Goal: Communication & Community: Ask a question

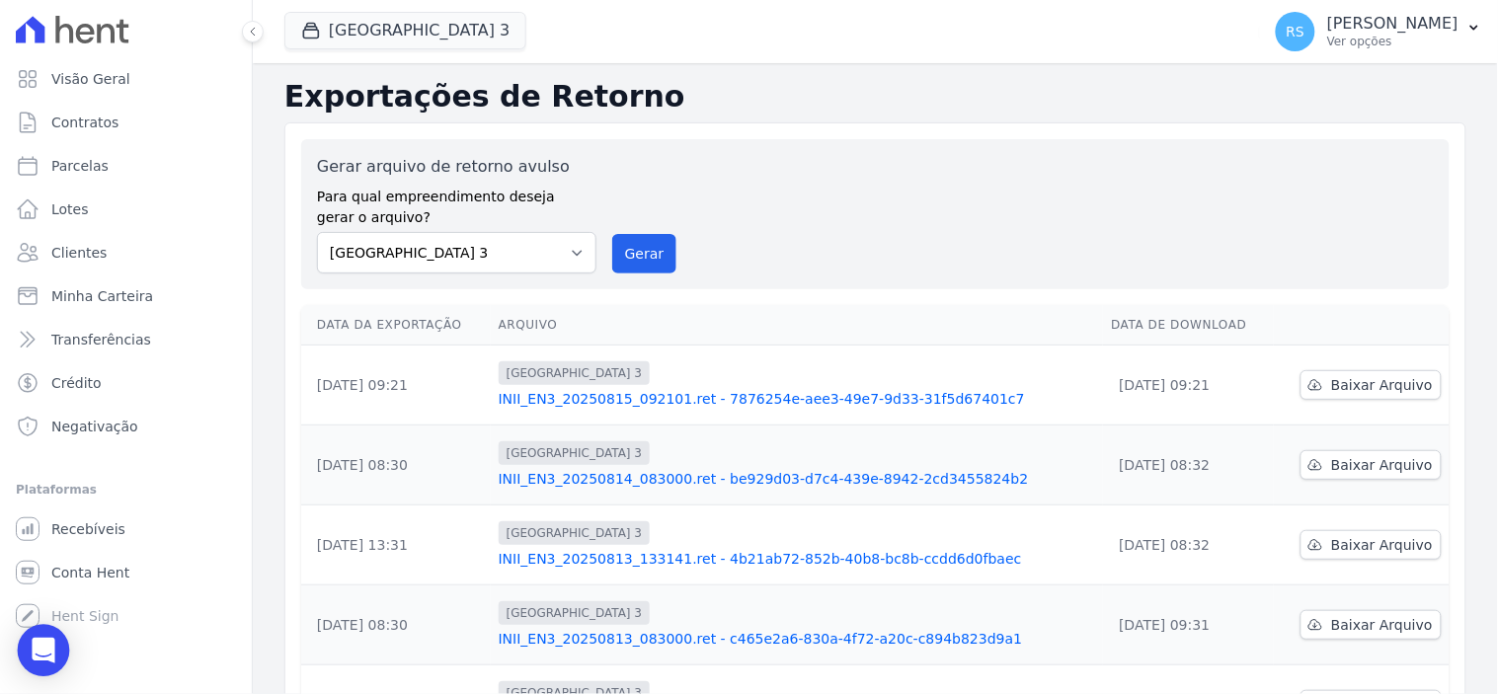
drag, startPoint x: 0, startPoint y: 0, endPoint x: 32, endPoint y: 644, distance: 644.4
click at [32, 644] on div "Open Intercom Messenger" at bounding box center [44, 651] width 52 height 52
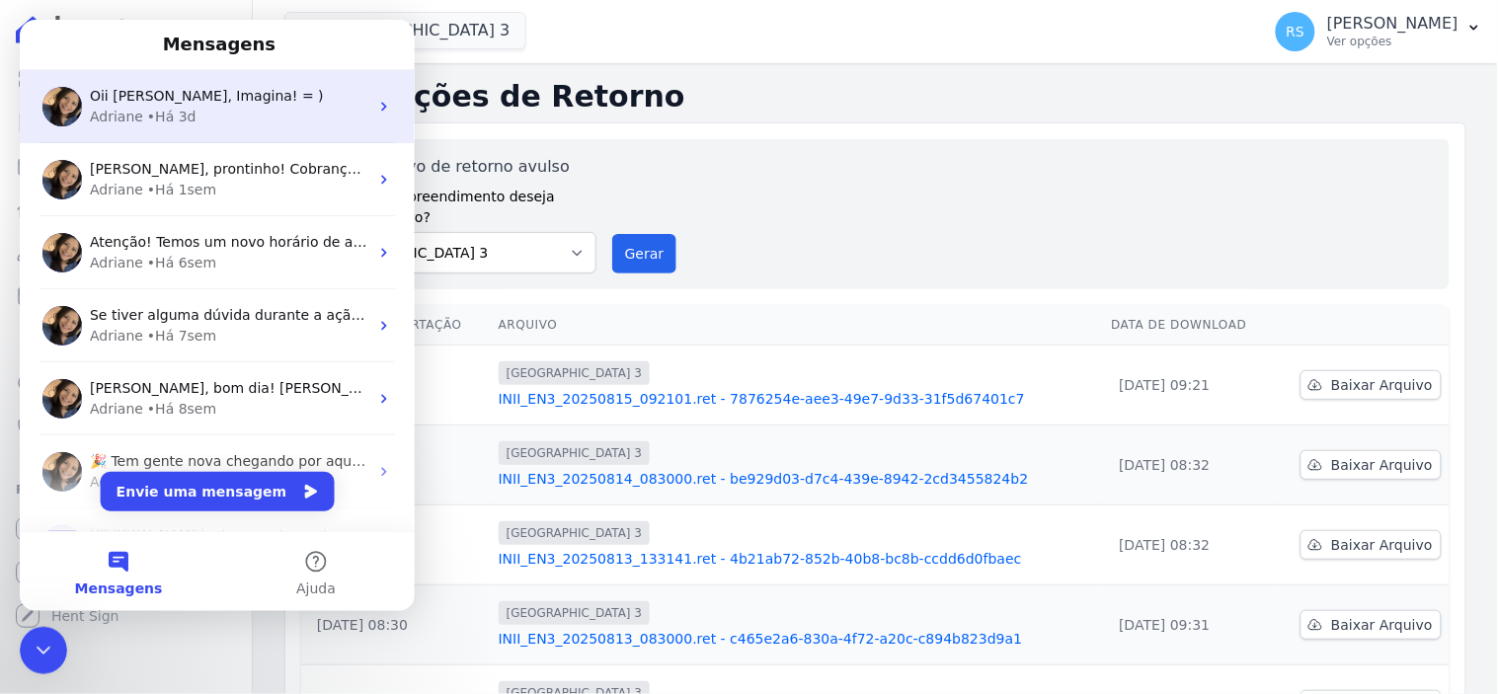
click at [254, 120] on div "Adriane • Há 3d" at bounding box center [228, 116] width 278 height 21
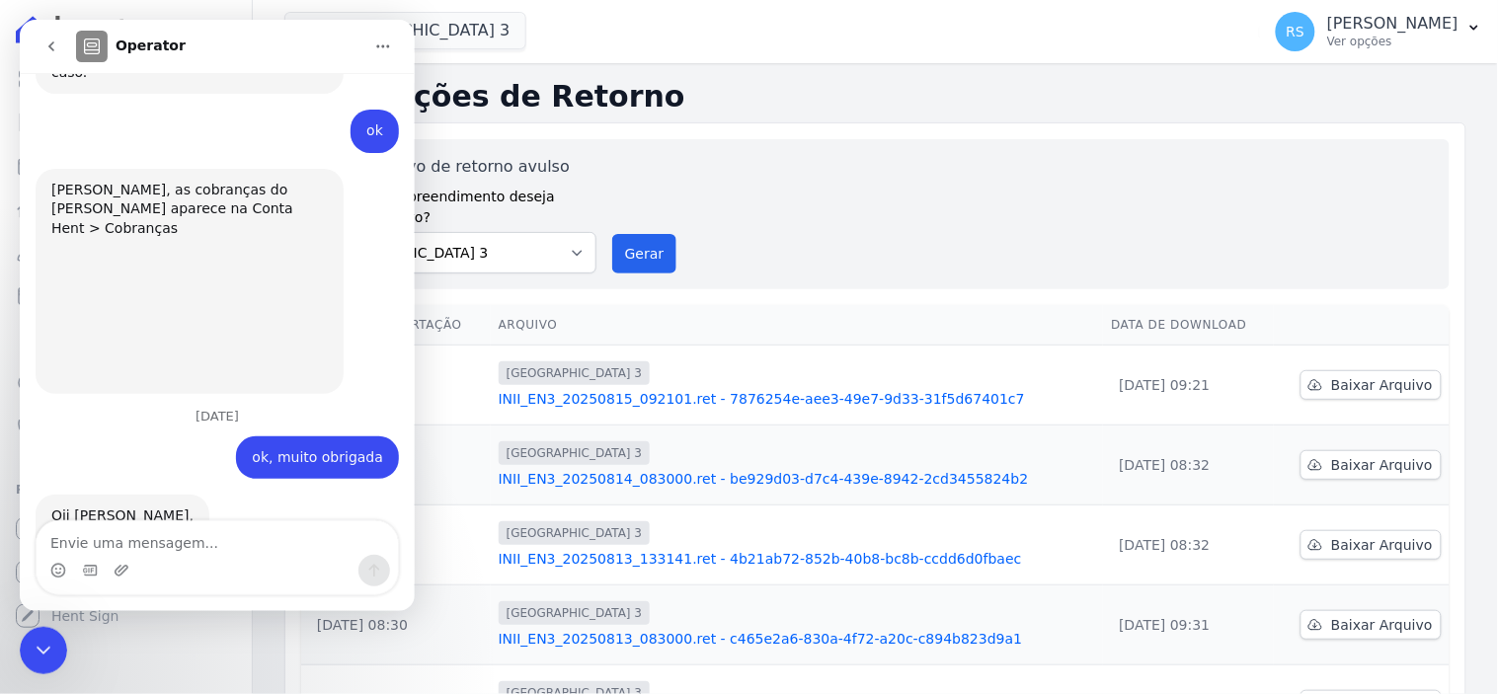
click at [168, 544] on textarea "Envie uma mensagem..." at bounding box center [216, 537] width 361 height 34
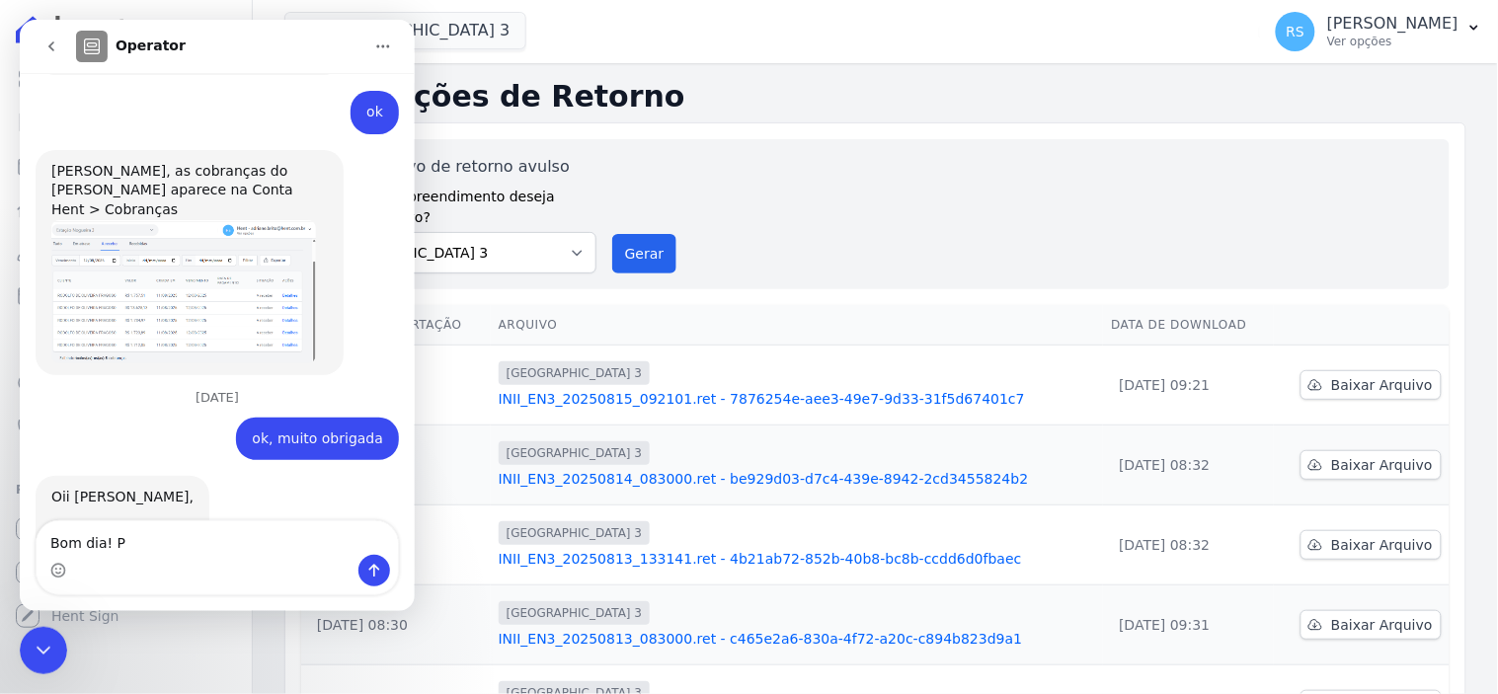
type textarea "Bom dia!"
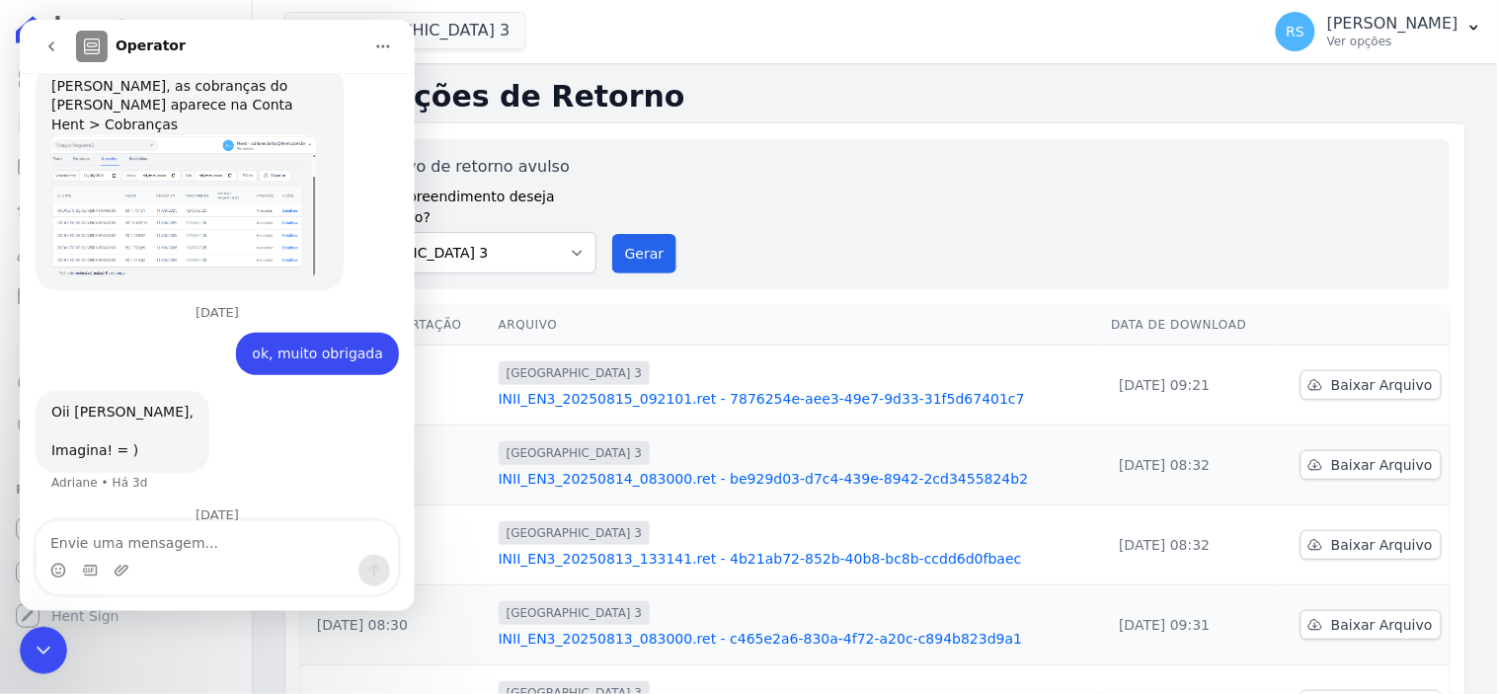
scroll to position [2386, 0]
type textarea "Precisava mudar o acesso da hent, trocar o email"
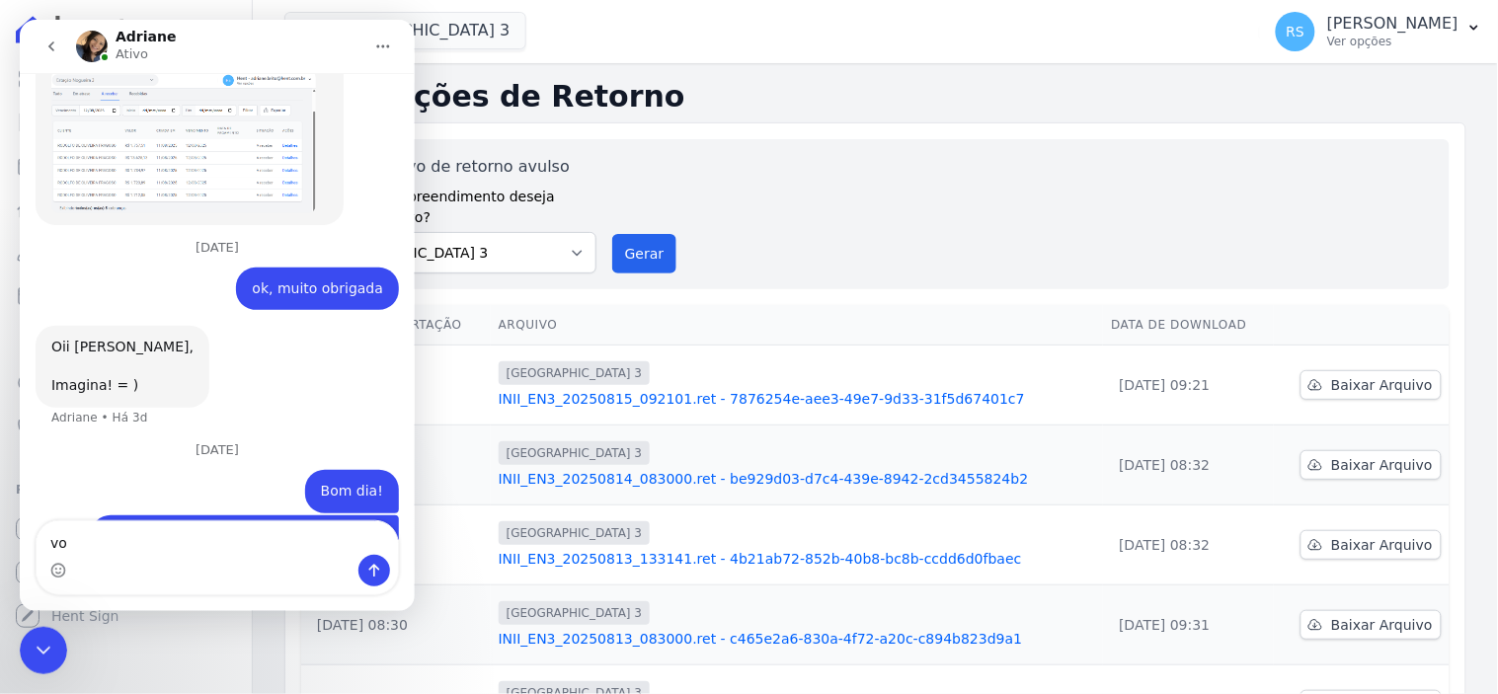
scroll to position [2451, 0]
type textarea "você consegue ver isso pra mim por favor?"
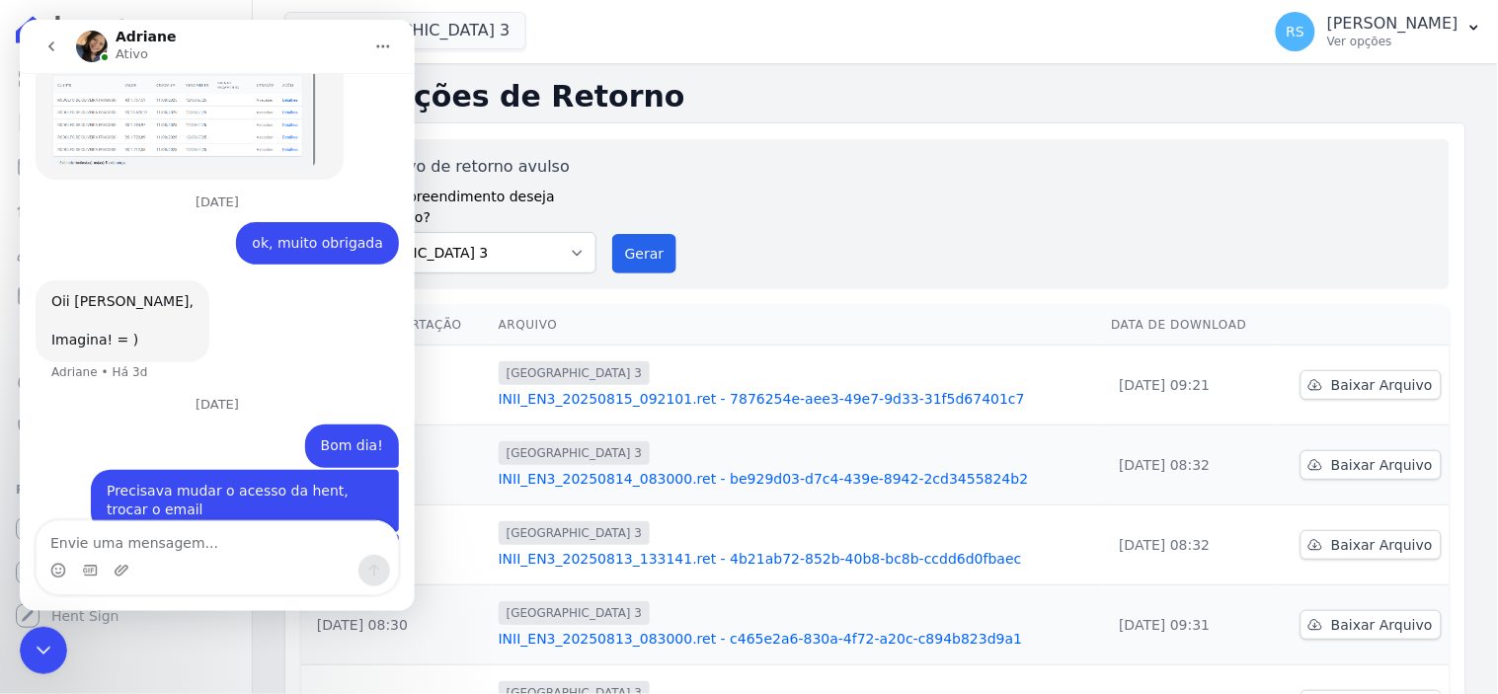
scroll to position [2496, 0]
click at [34, 650] on icon "Encerramento do Messenger da Intercom" at bounding box center [43, 650] width 24 height 24
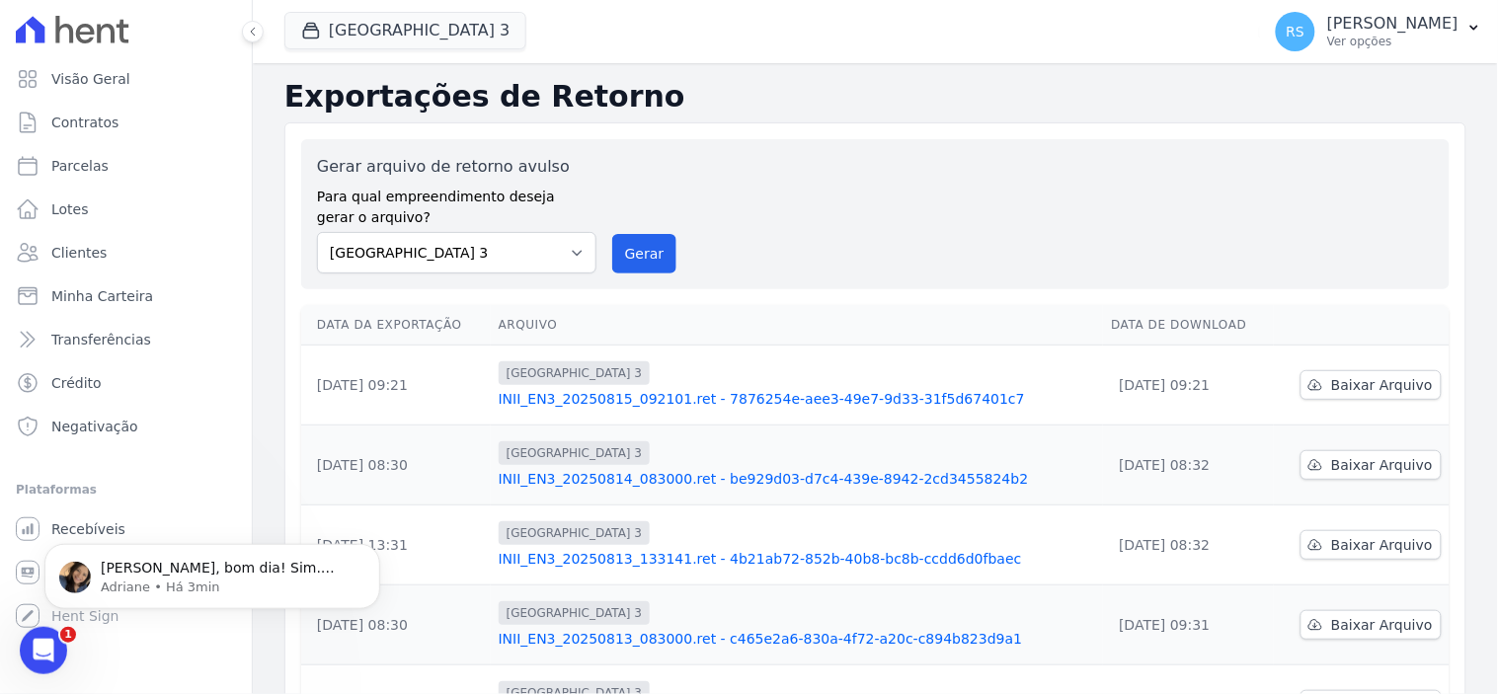
scroll to position [0, 0]
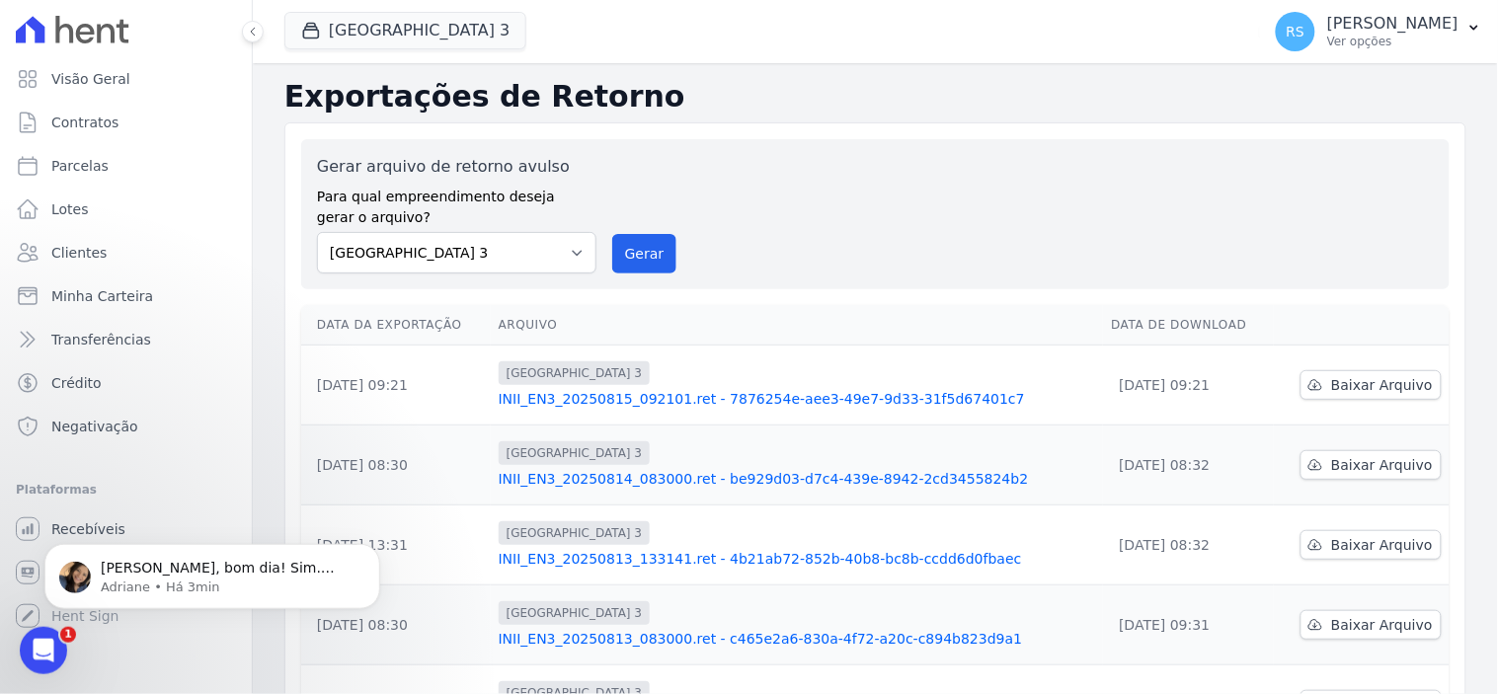
click at [55, 643] on div "Abertura do Messenger da Intercom" at bounding box center [42, 649] width 65 height 65
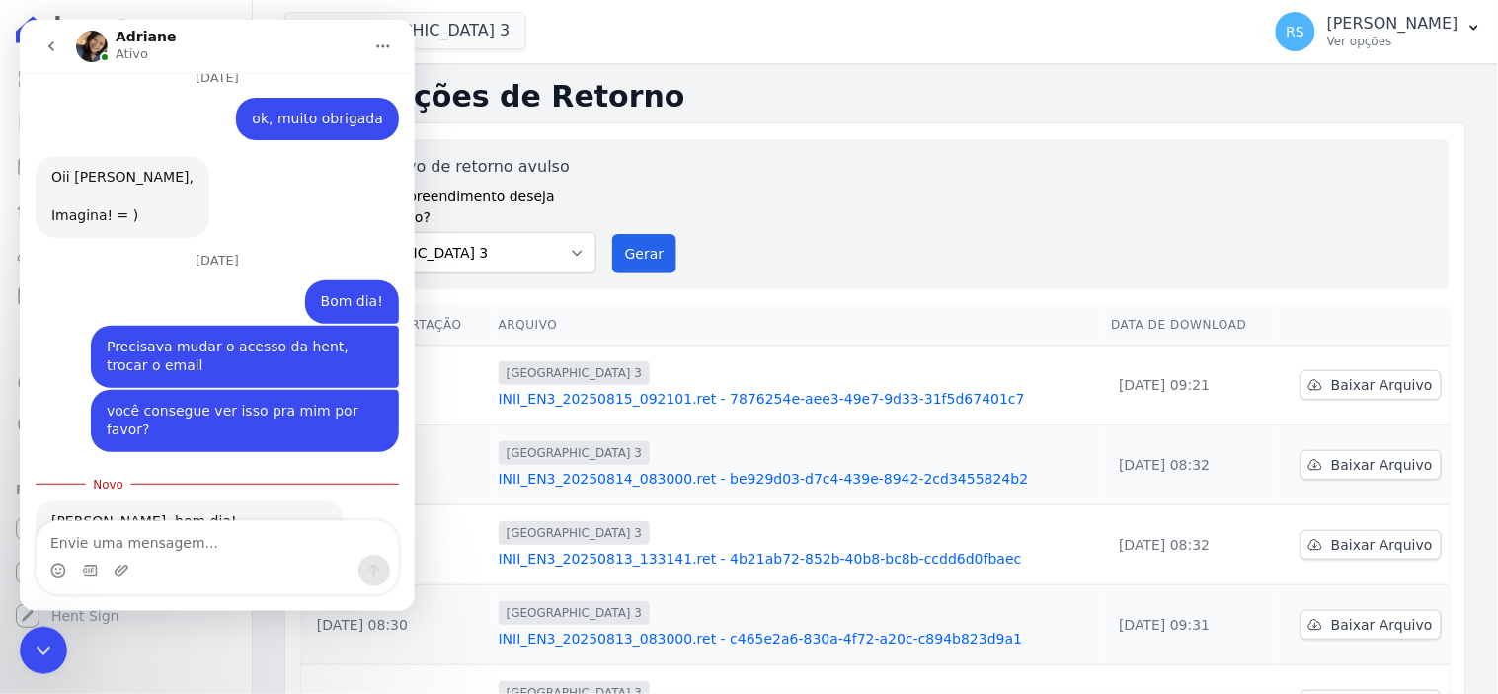
scroll to position [2637, 0]
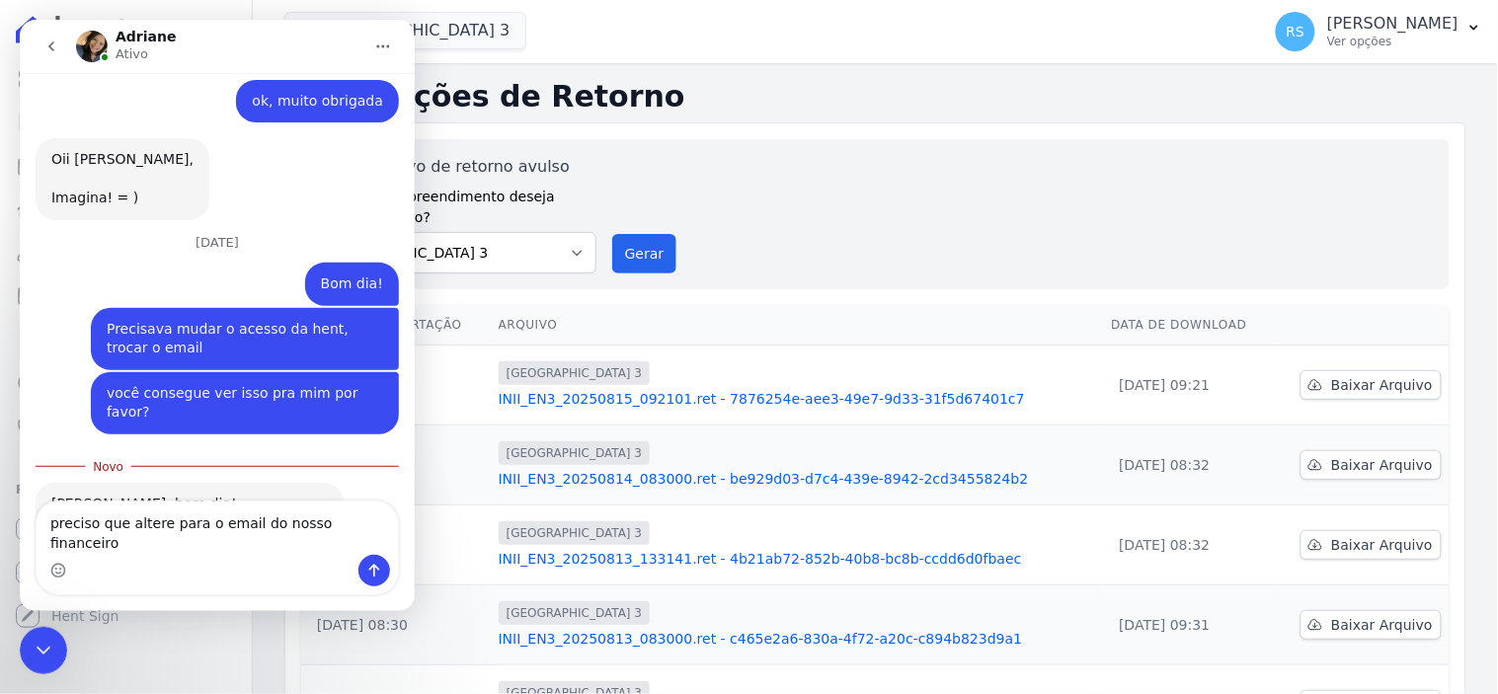
type textarea "preciso que altere para o email do nosso financeiro"
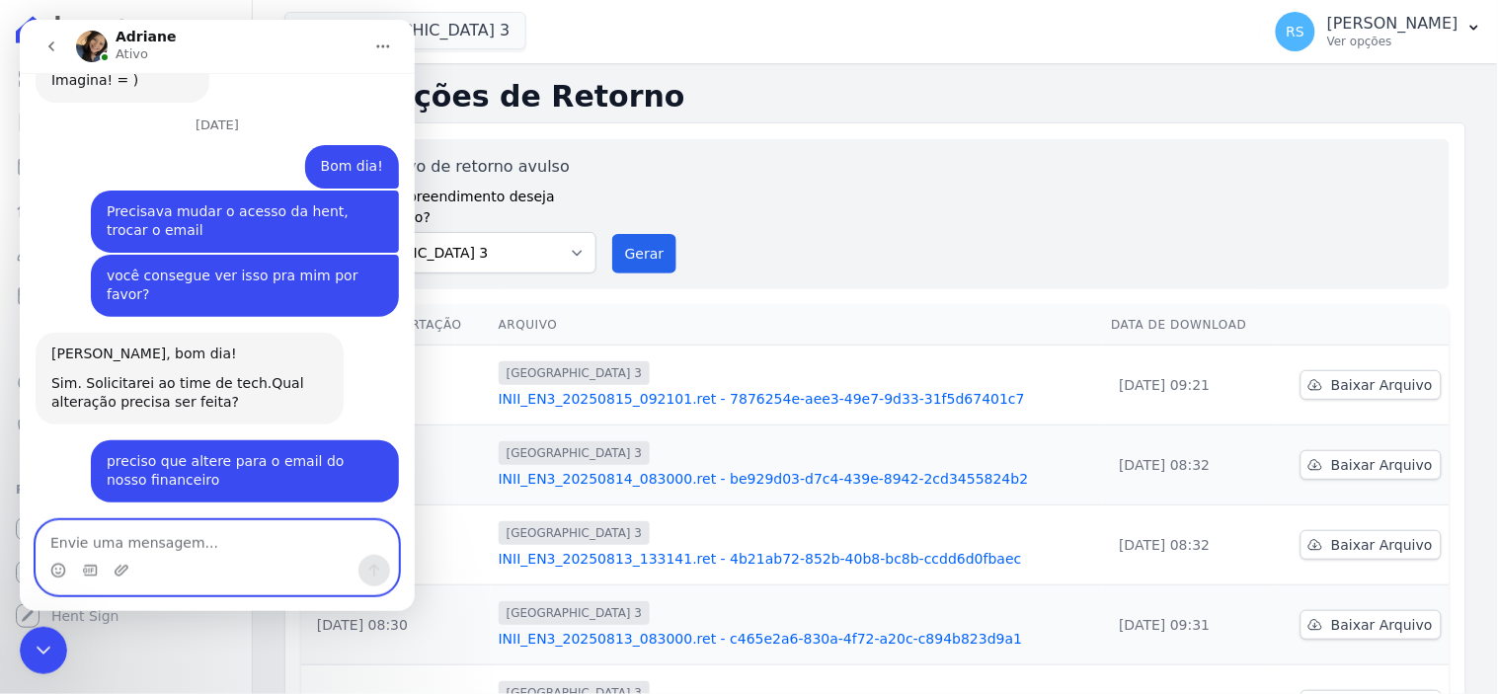
scroll to position [2780, 0]
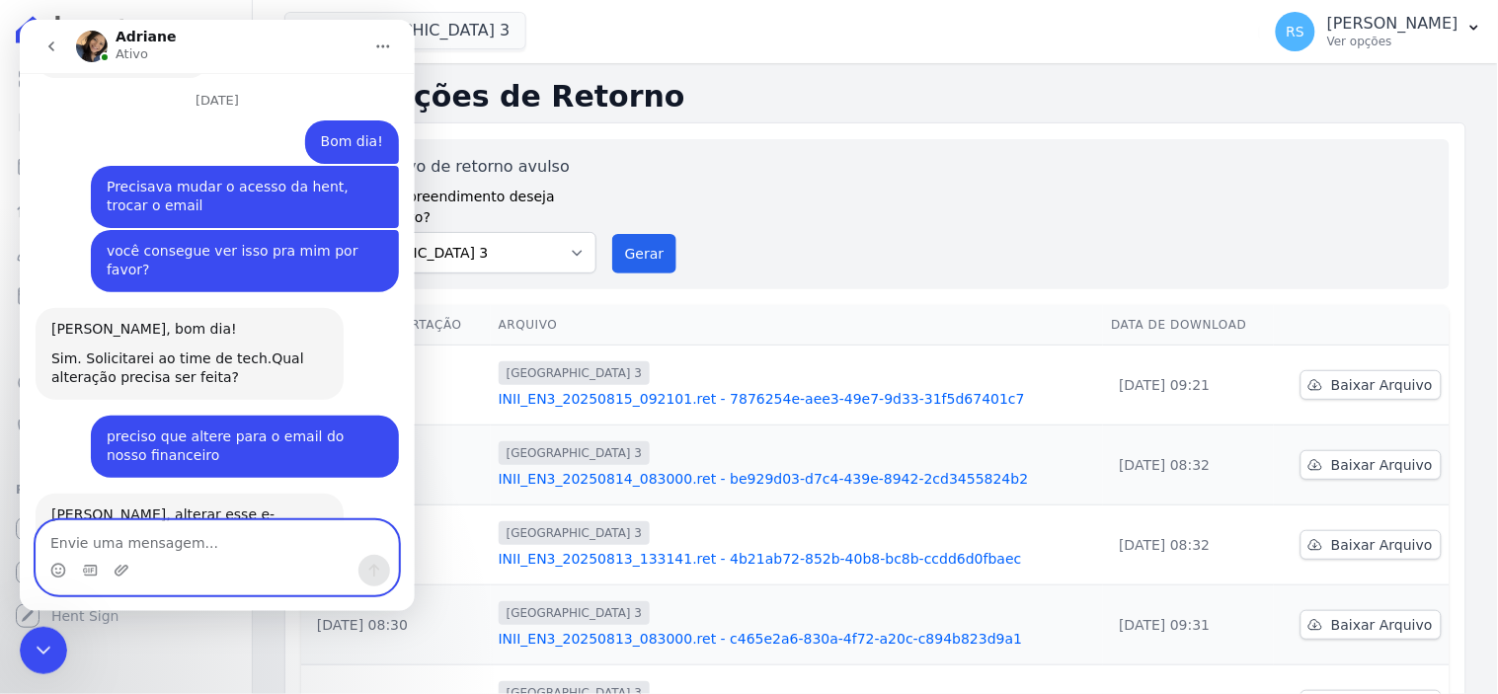
paste textarea "[EMAIL_ADDRESS][DOMAIN_NAME]"
type textarea "[EMAIL_ADDRESS][DOMAIN_NAME]"
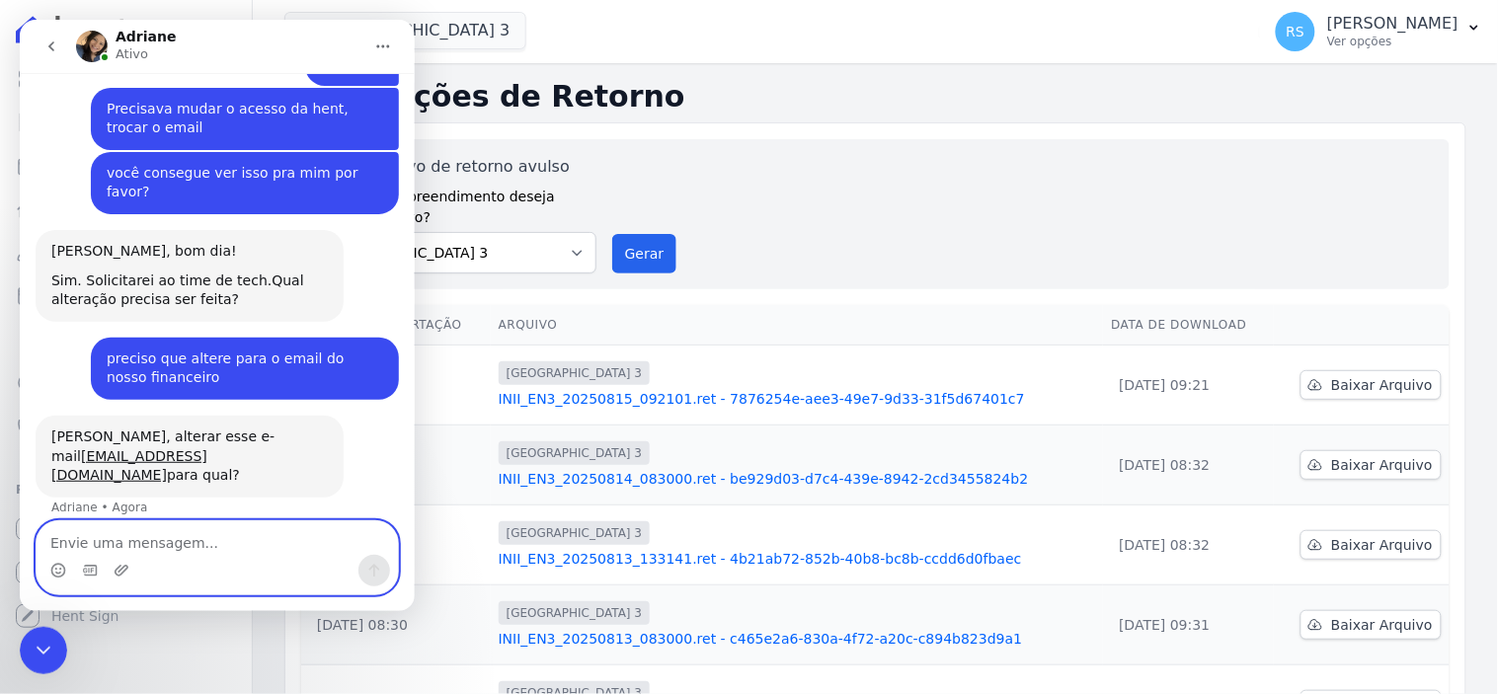
scroll to position [2857, 0]
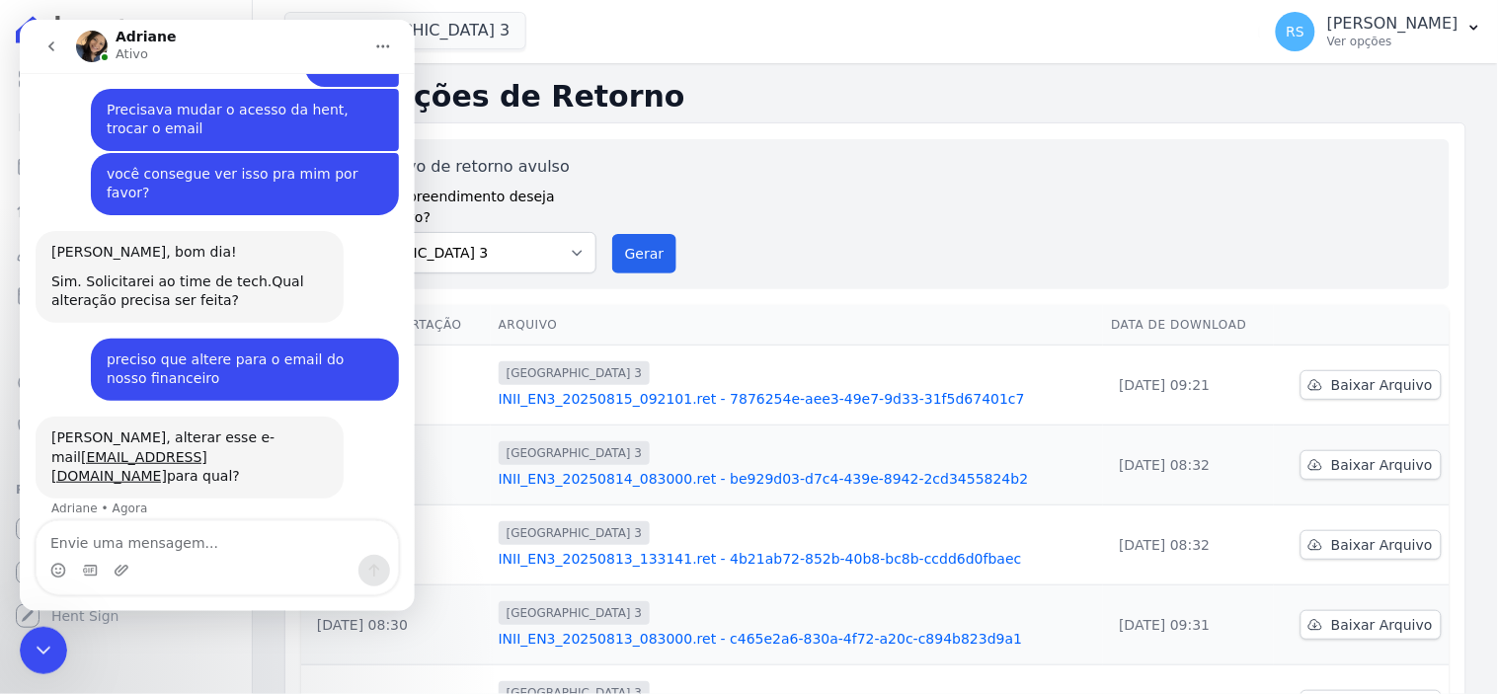
click at [46, 646] on icon "Encerramento do Messenger da Intercom" at bounding box center [43, 650] width 24 height 24
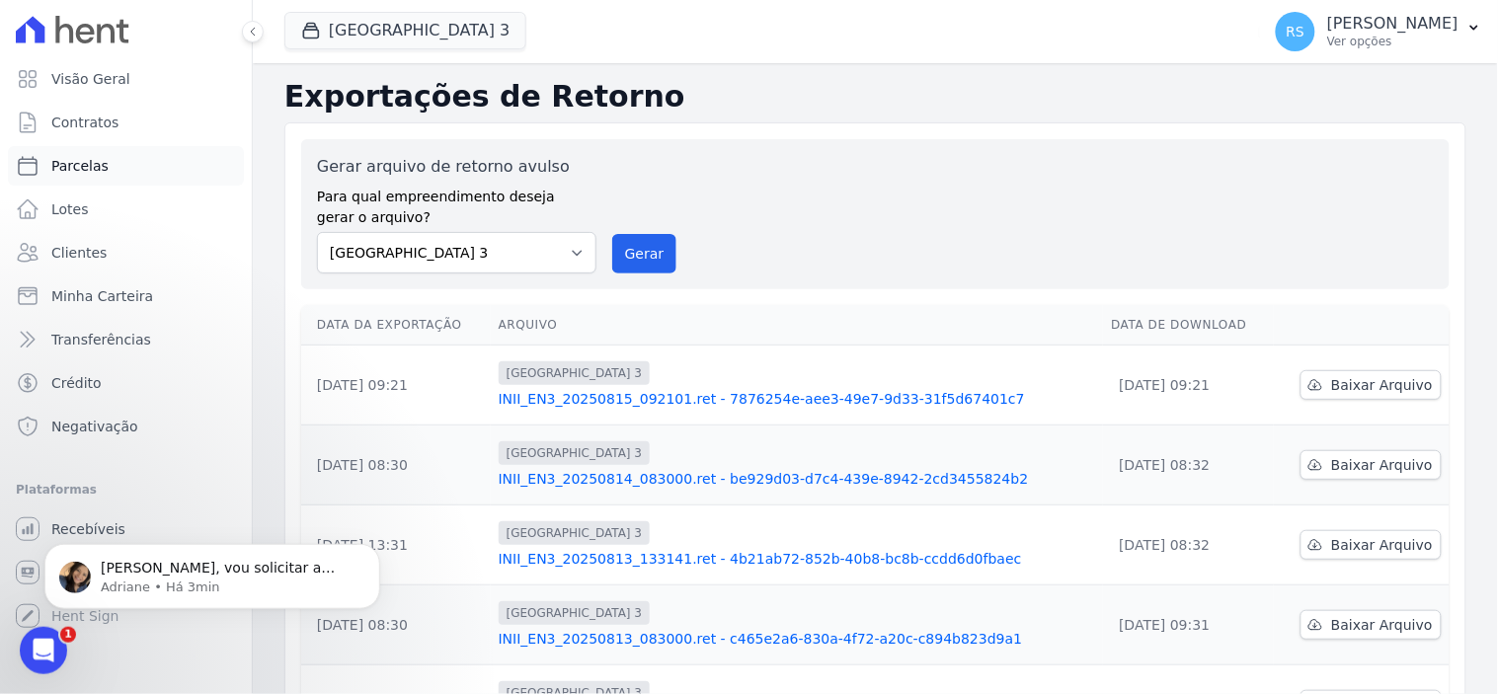
scroll to position [3013, 0]
click at [41, 654] on icon "Abertura do Messenger da Intercom" at bounding box center [43, 650] width 33 height 33
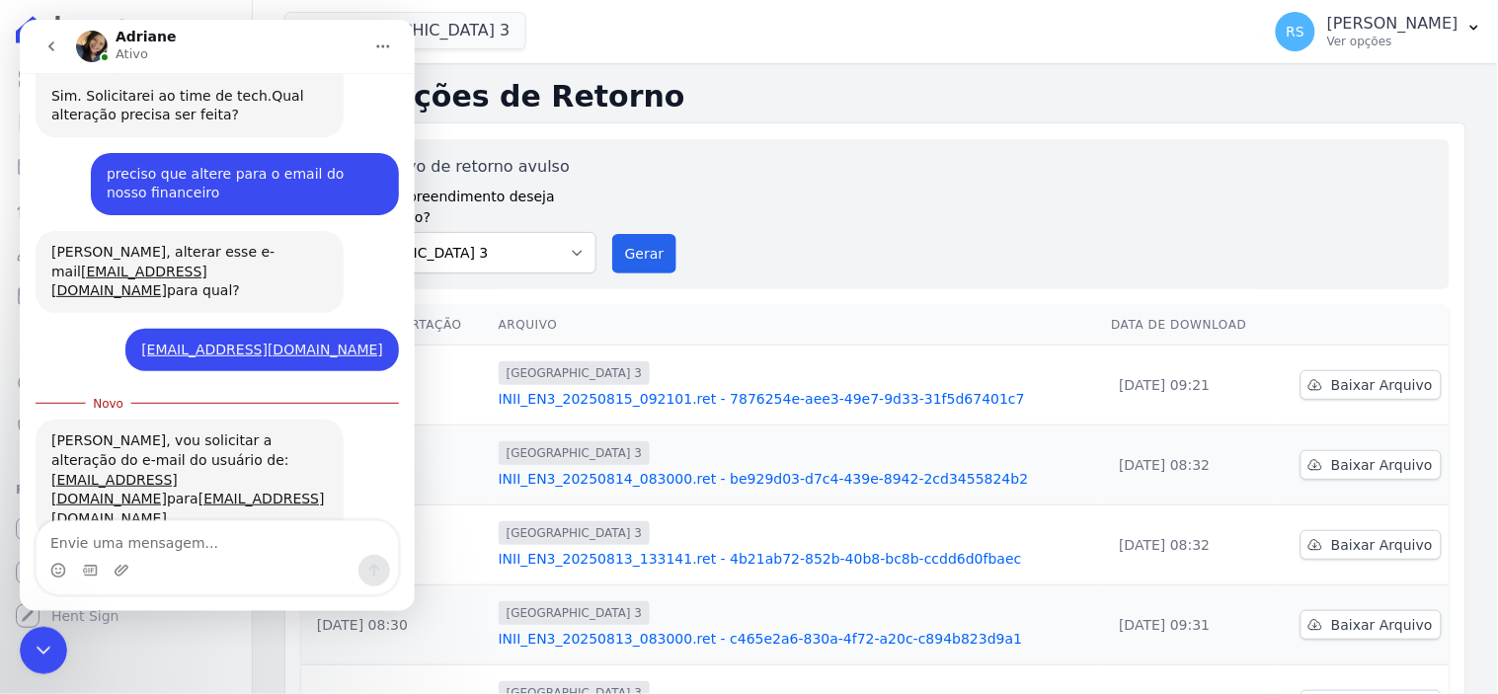
scroll to position [3045, 0]
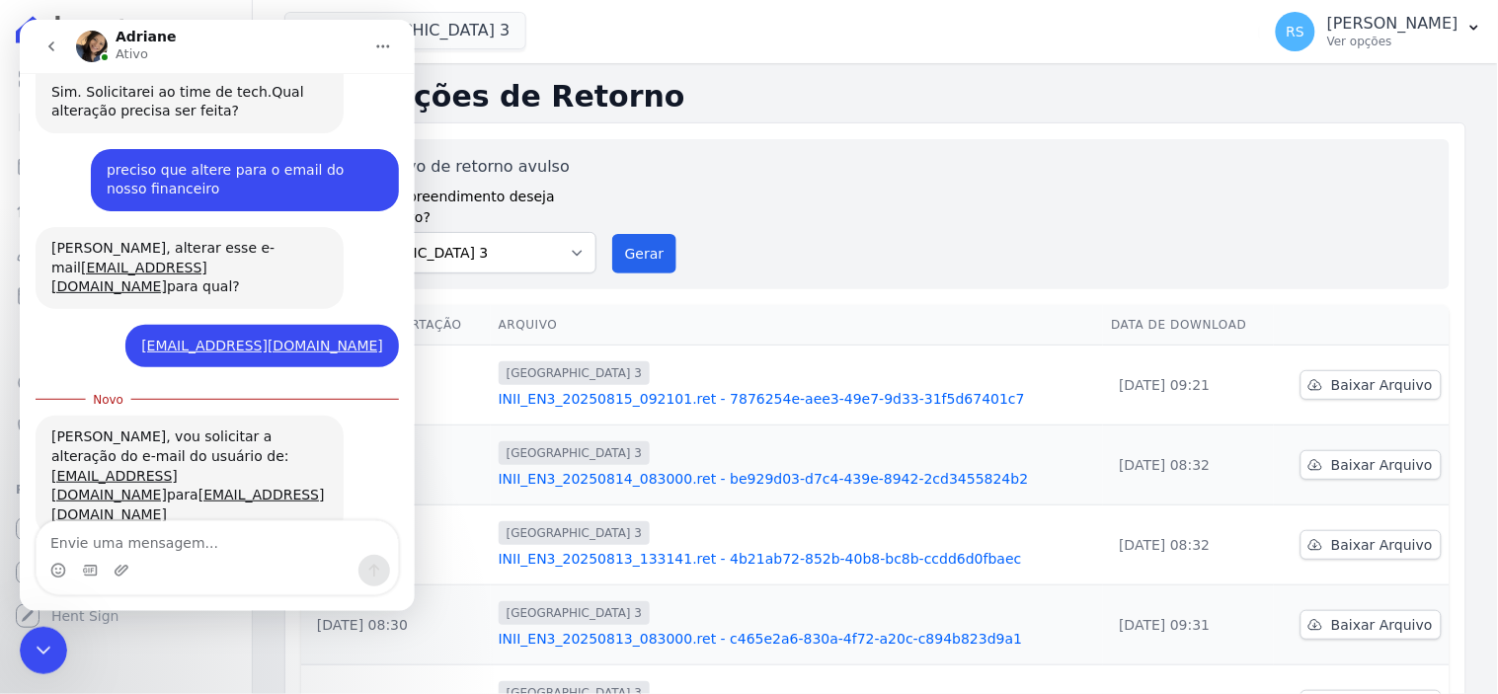
click at [238, 547] on textarea "Envie uma mensagem..." at bounding box center [216, 537] width 361 height 34
type textarea "ta ok, obrigada"
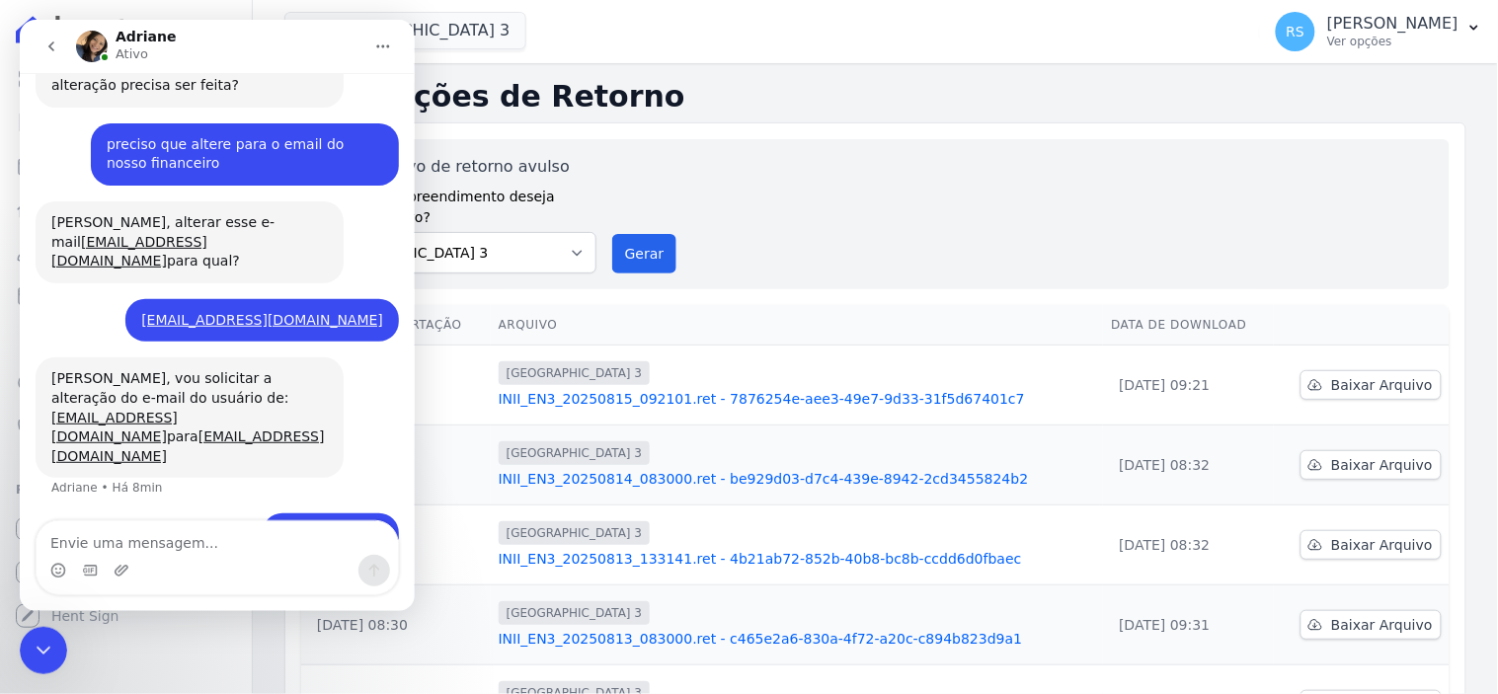
click at [41, 661] on div "Encerramento do Messenger da Intercom" at bounding box center [42, 649] width 47 height 47
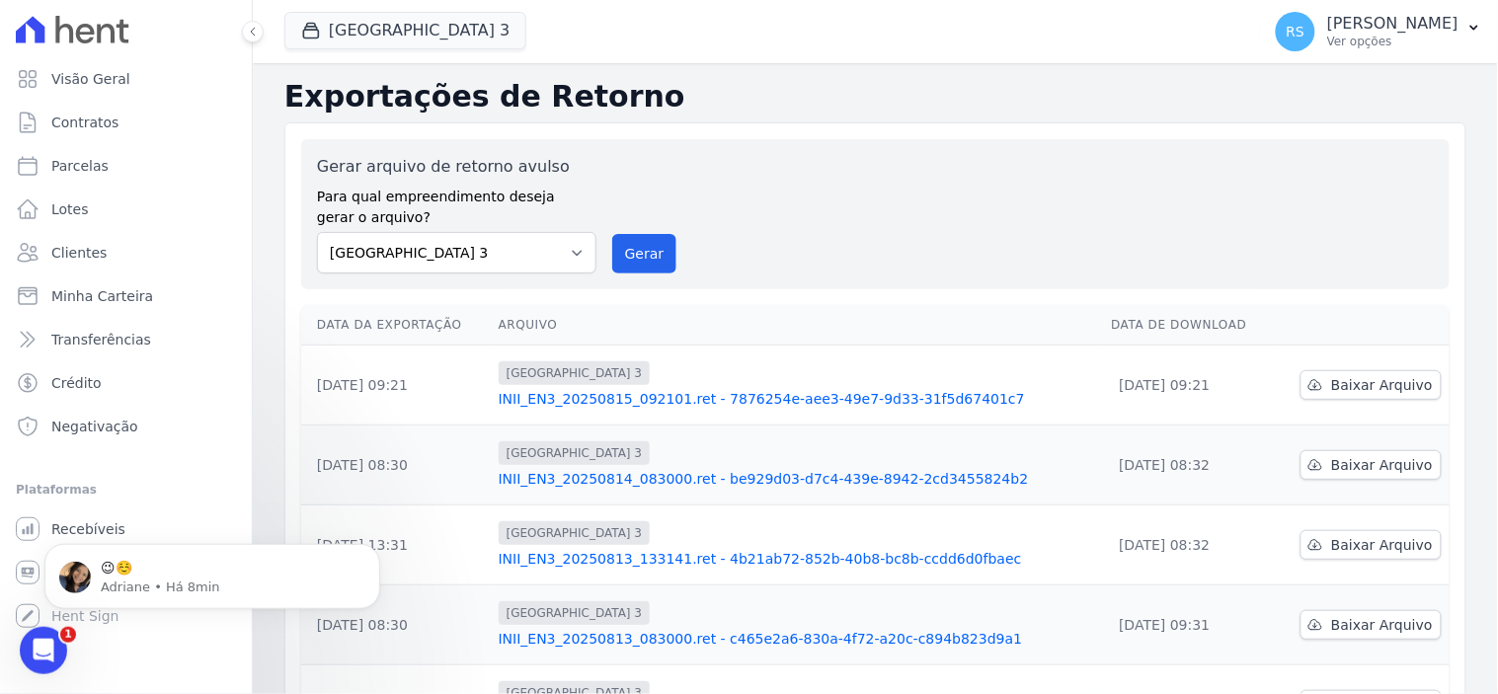
scroll to position [0, 0]
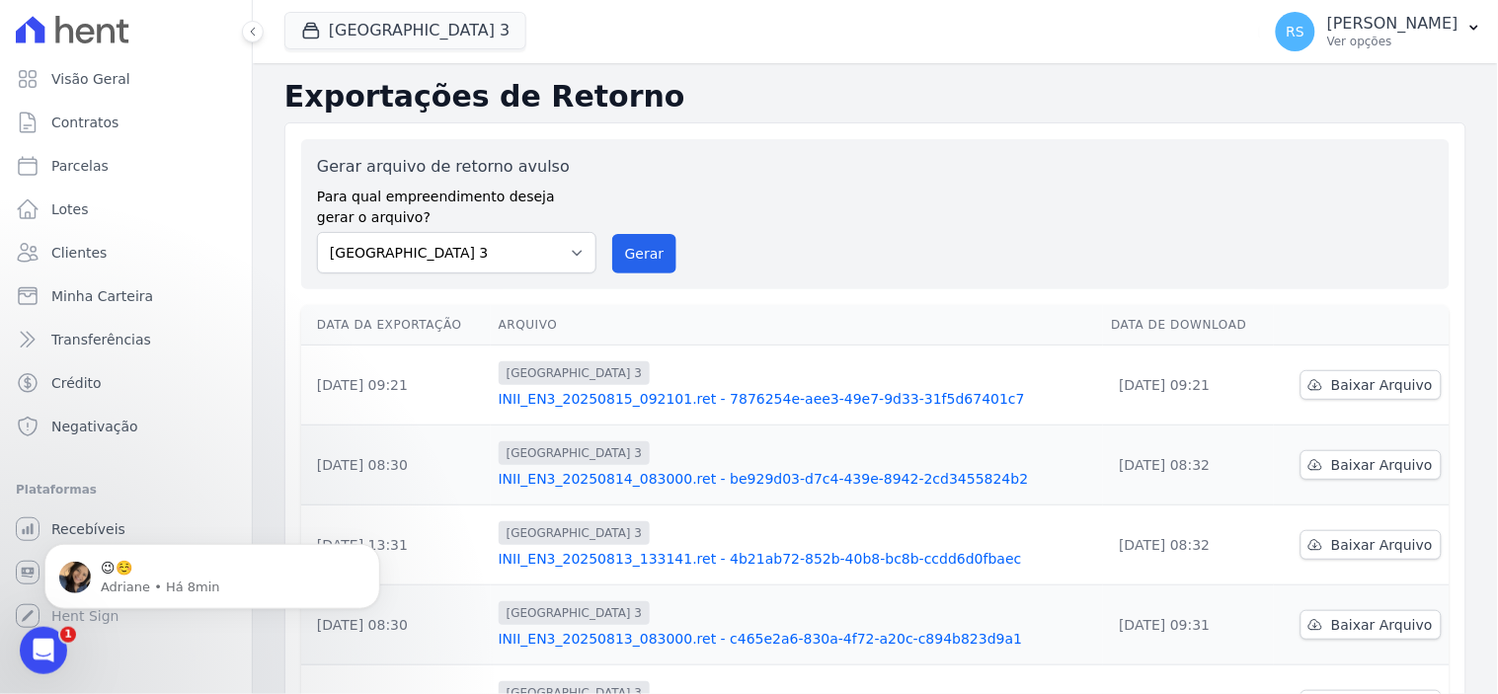
click at [48, 646] on icon "Abertura do Messenger da Intercom" at bounding box center [43, 650] width 33 height 33
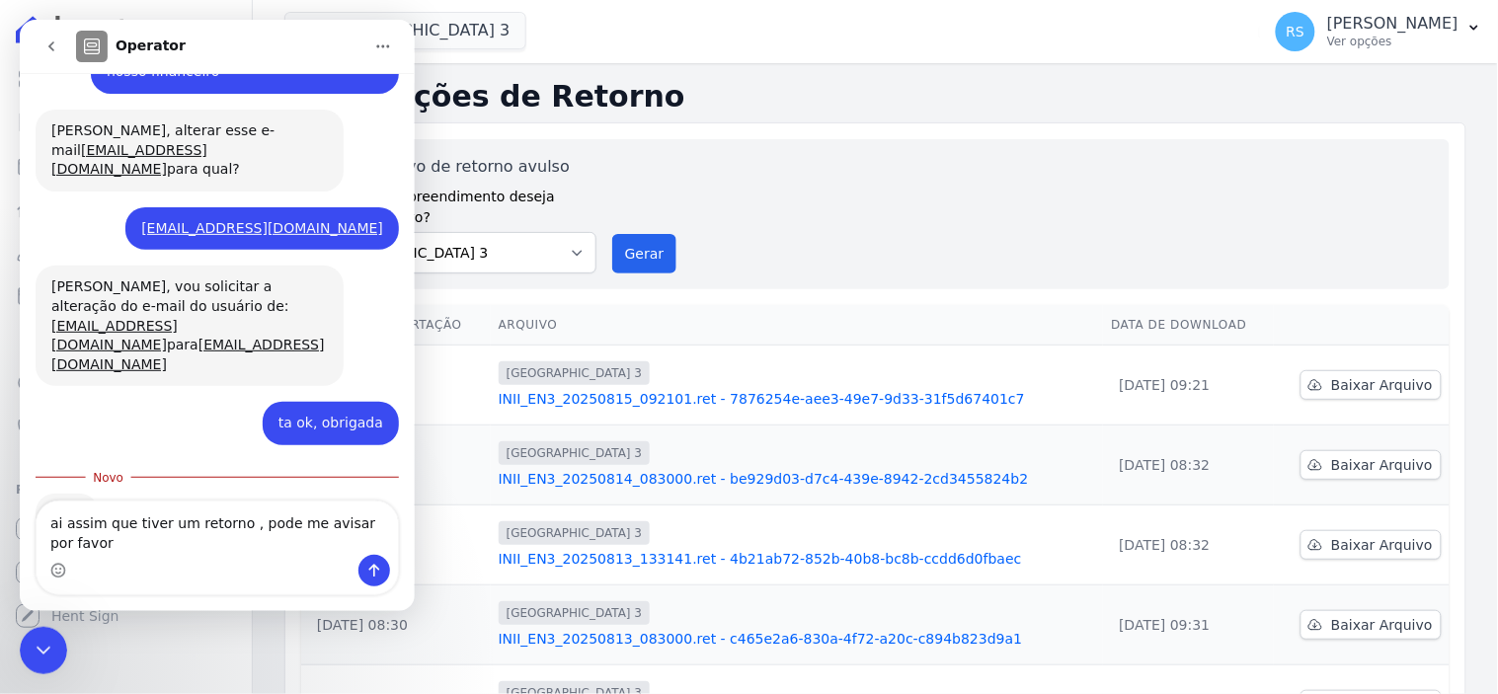
scroll to position [3183, 0]
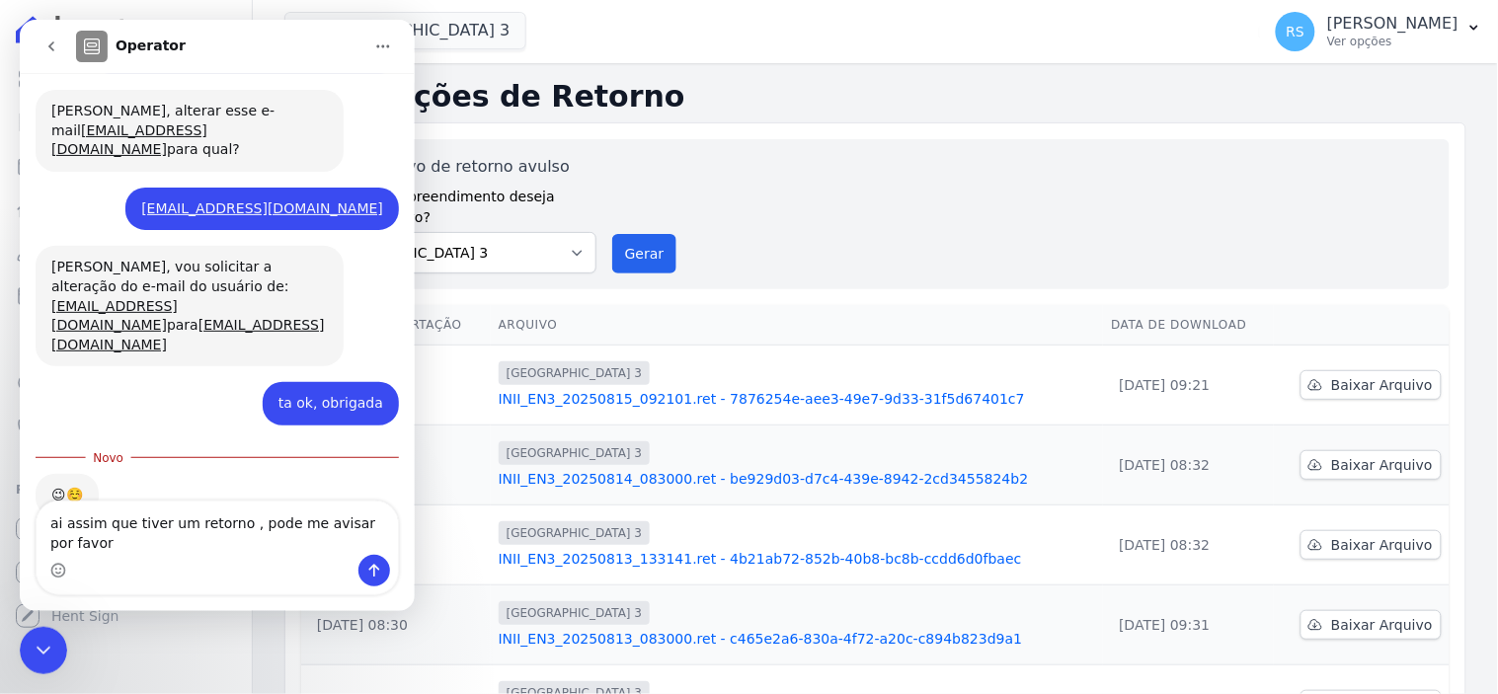
type textarea "ai assim que tiver um retorno , pode me avisar por favor?"
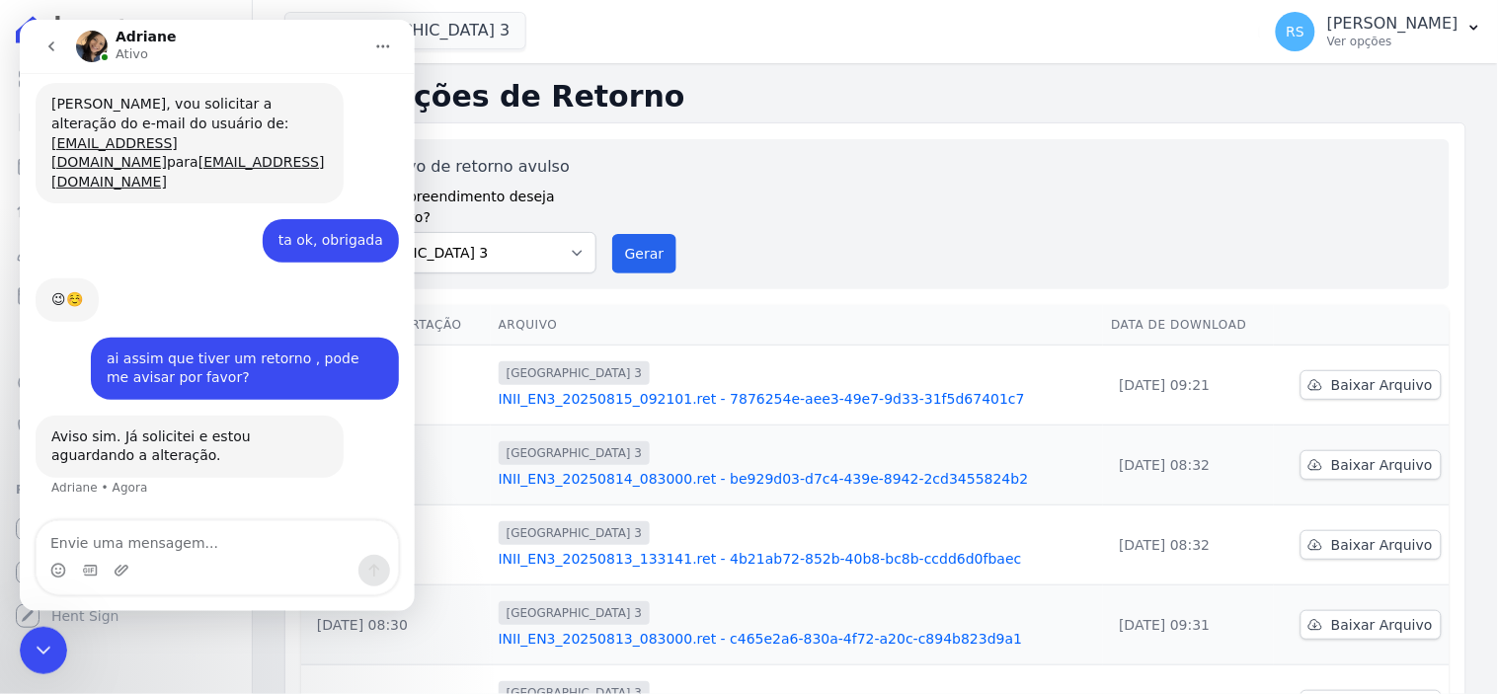
scroll to position [3287, 0]
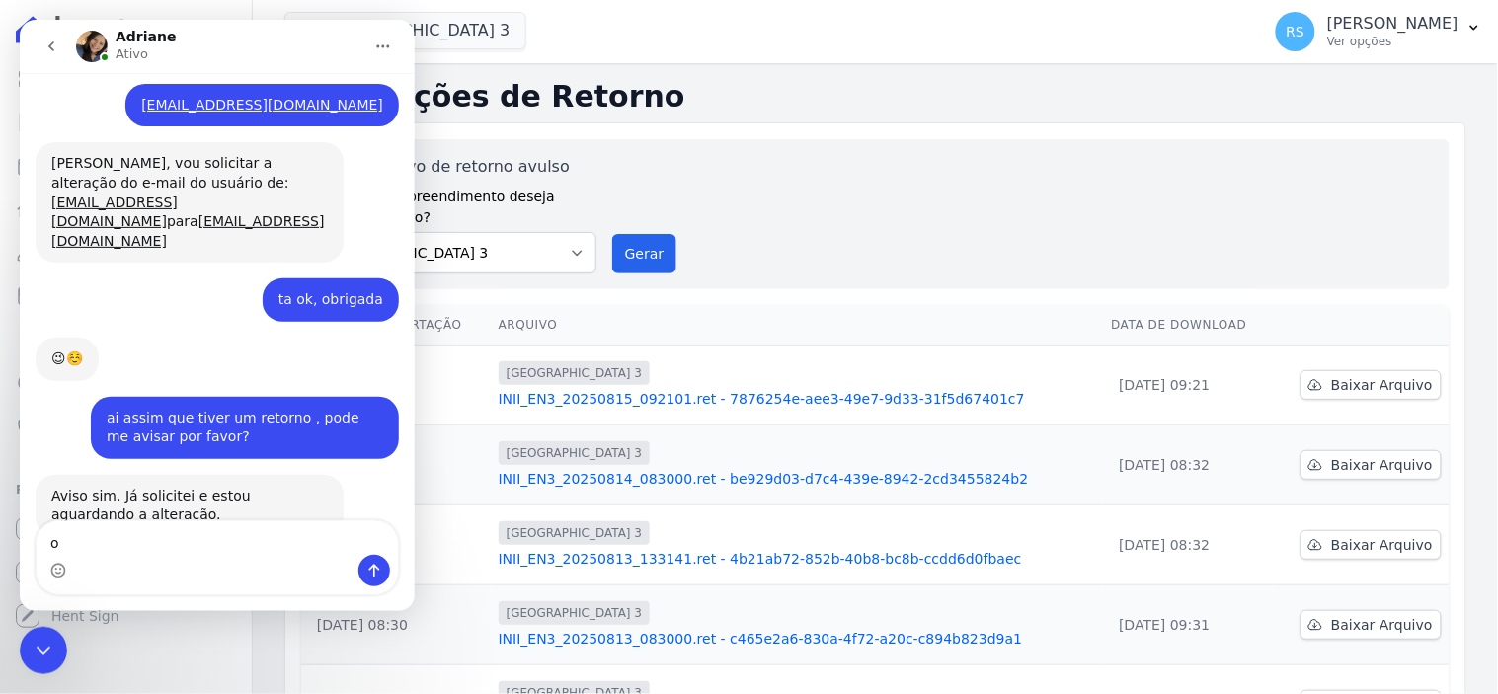
type textarea "ok"
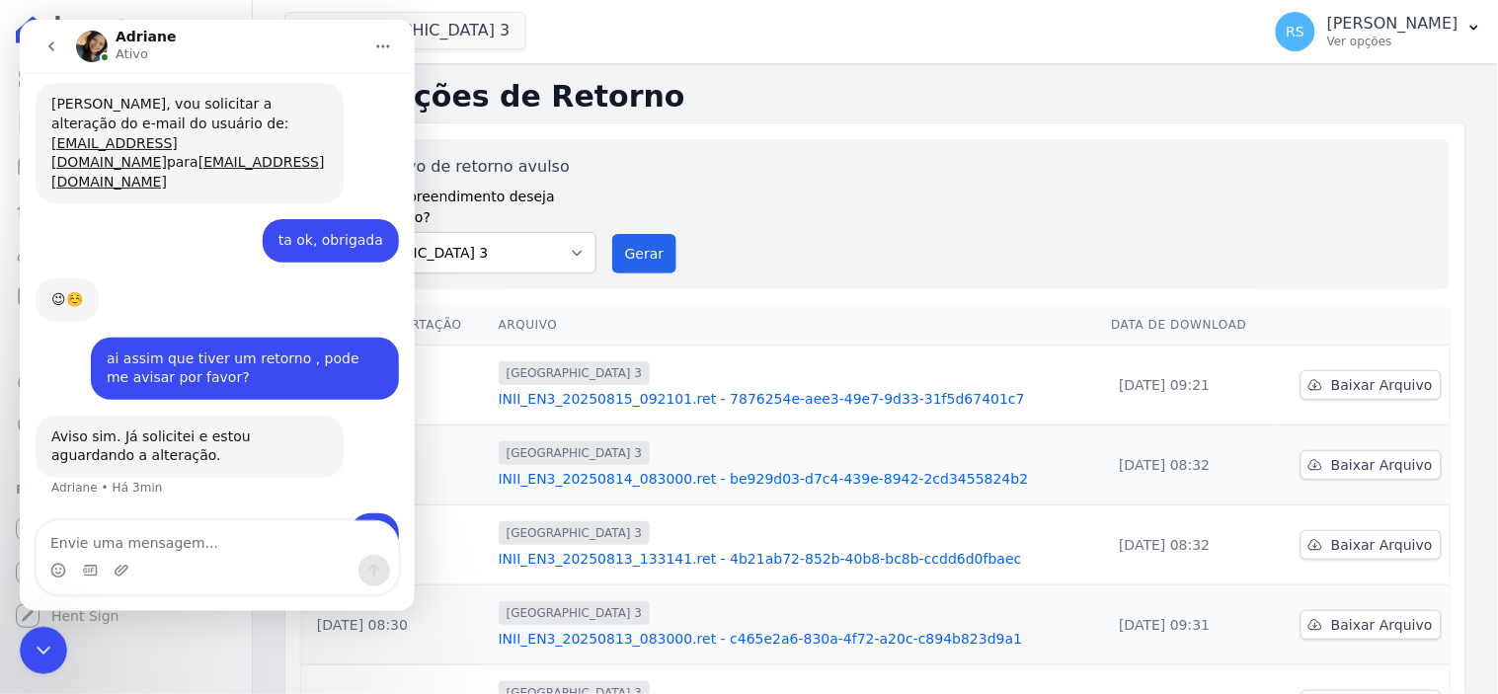
scroll to position [3344, 0]
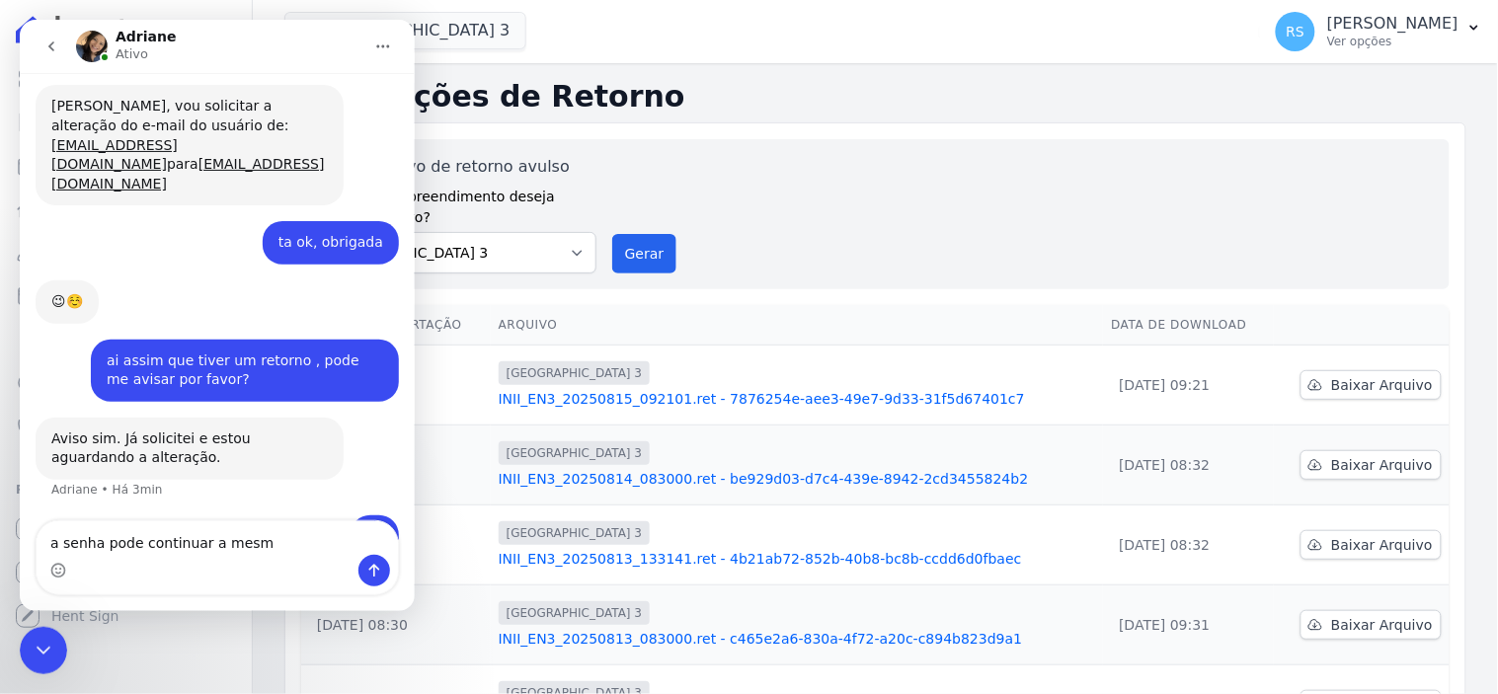
type textarea "a senha pode continuar a mesma"
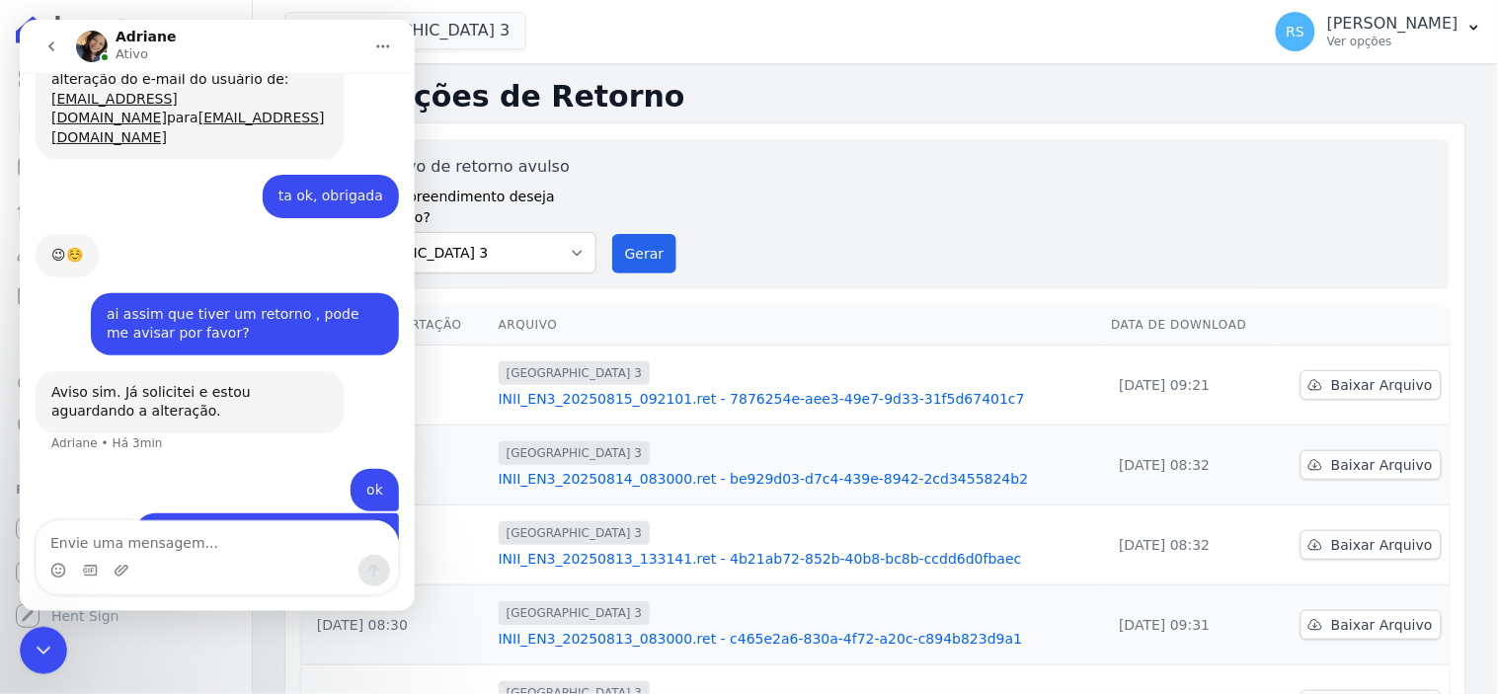
scroll to position [3390, 0]
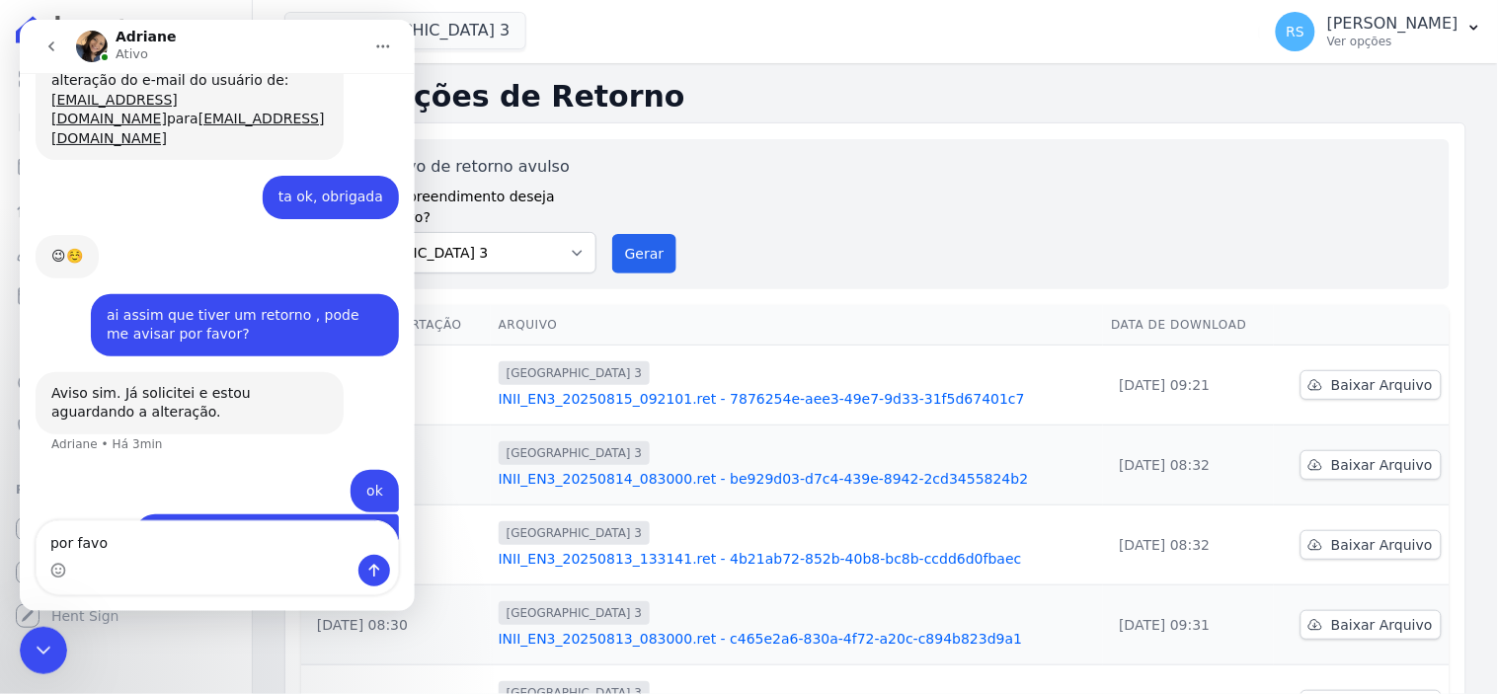
type textarea "por favor"
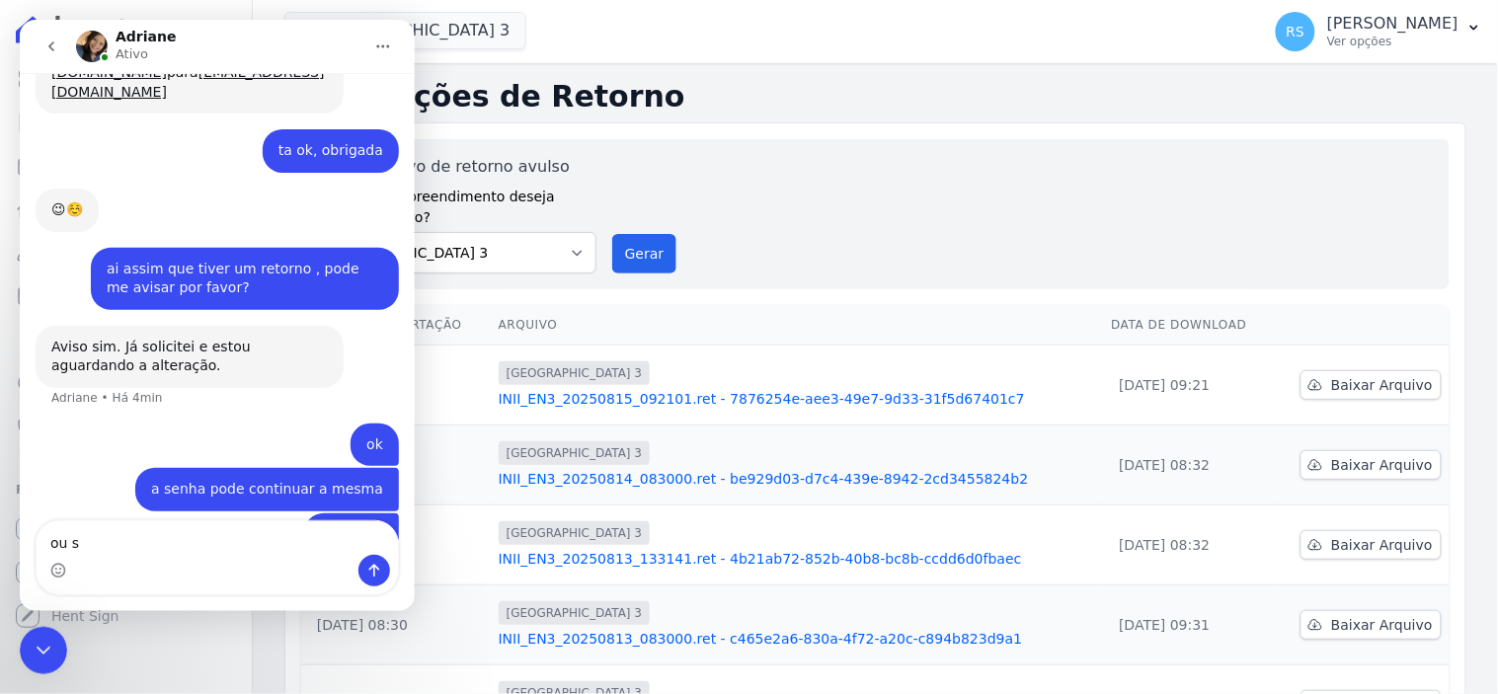
scroll to position [3435, 0]
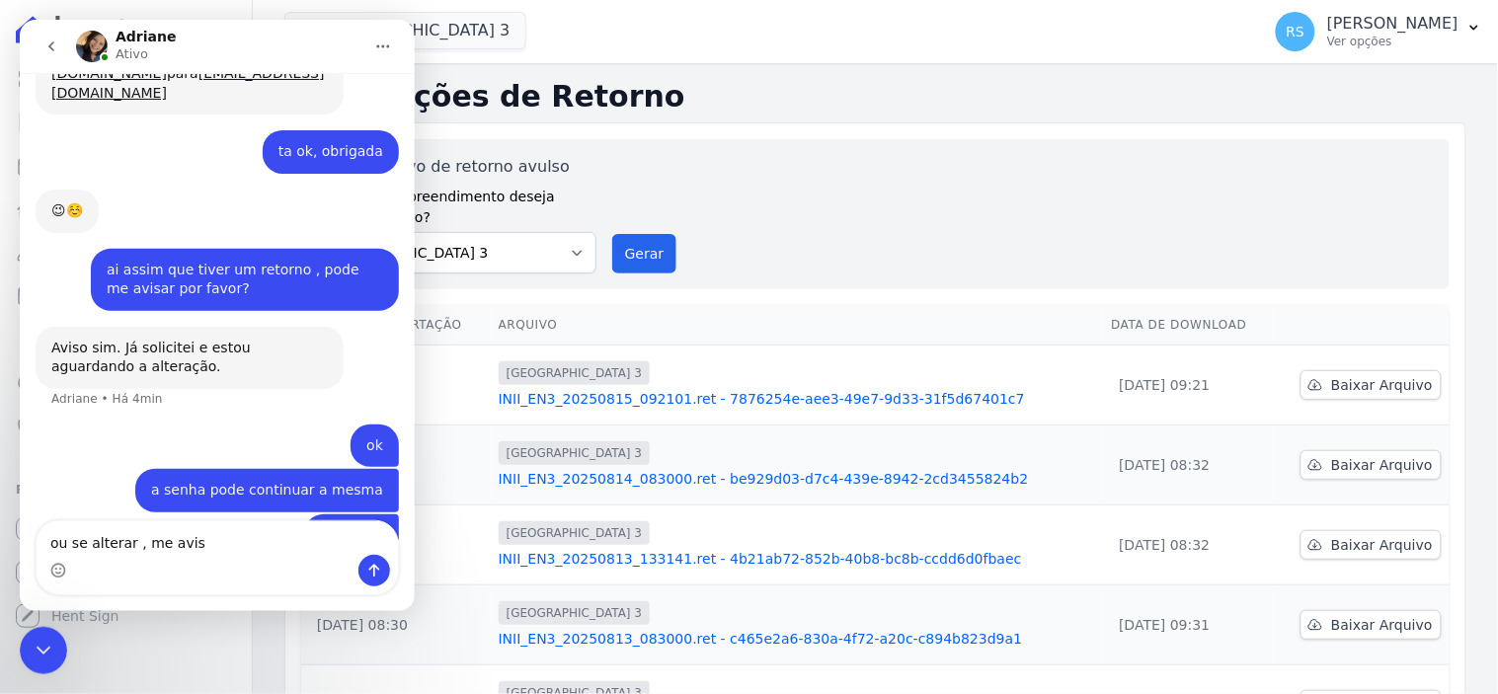
type textarea "ou se alterar , me avise"
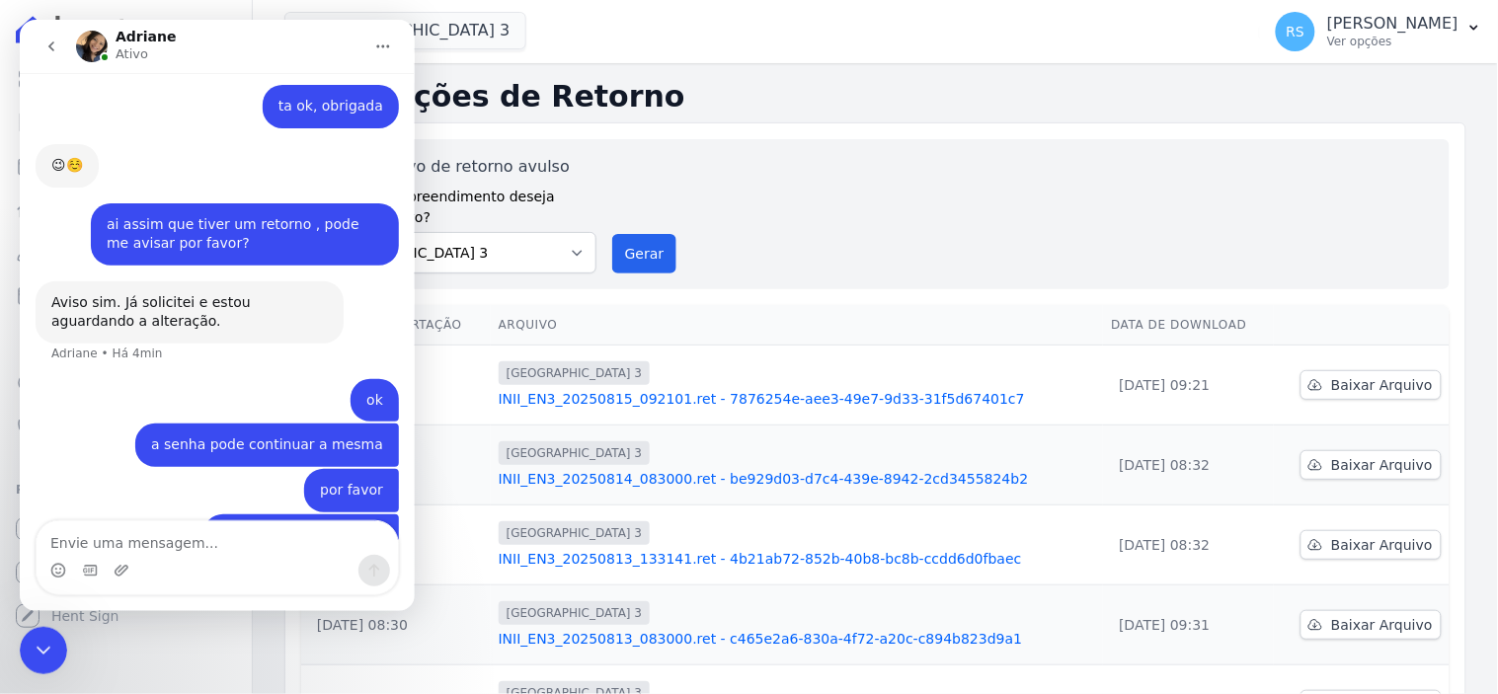
scroll to position [3480, 0]
click at [21, 628] on div at bounding box center [43, 650] width 47 height 47
click at [46, 652] on icon "Encerramento do Messenger da Intercom" at bounding box center [43, 650] width 24 height 24
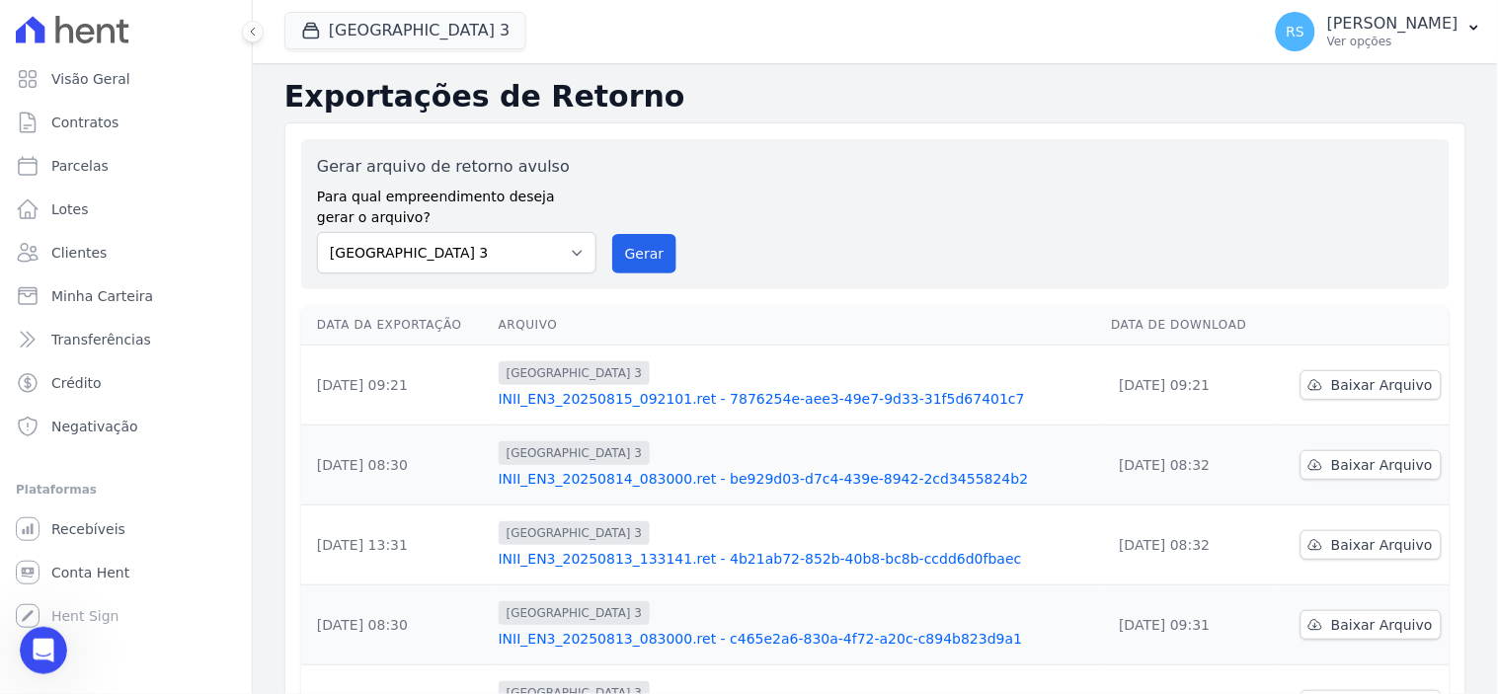
click at [55, 654] on div "Abertura do Messenger da Intercom" at bounding box center [42, 649] width 65 height 65
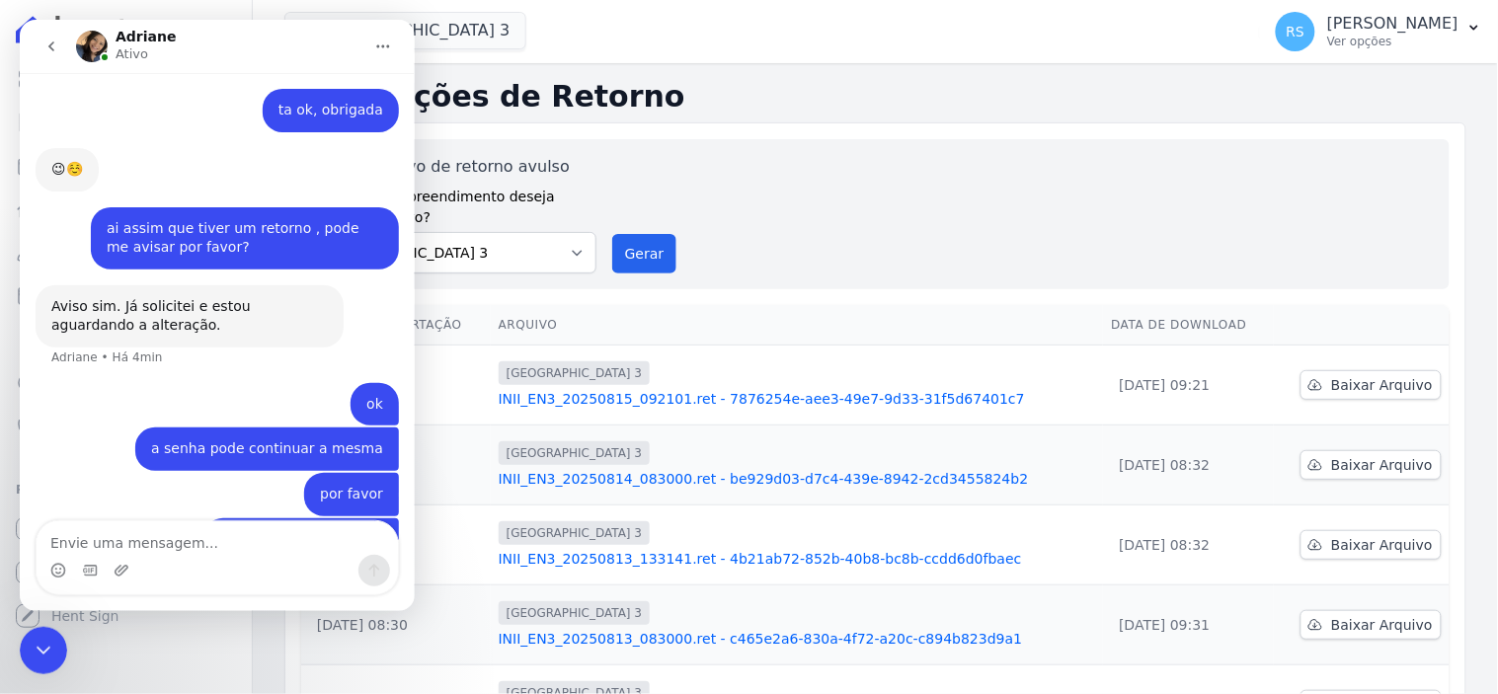
scroll to position [3481, 0]
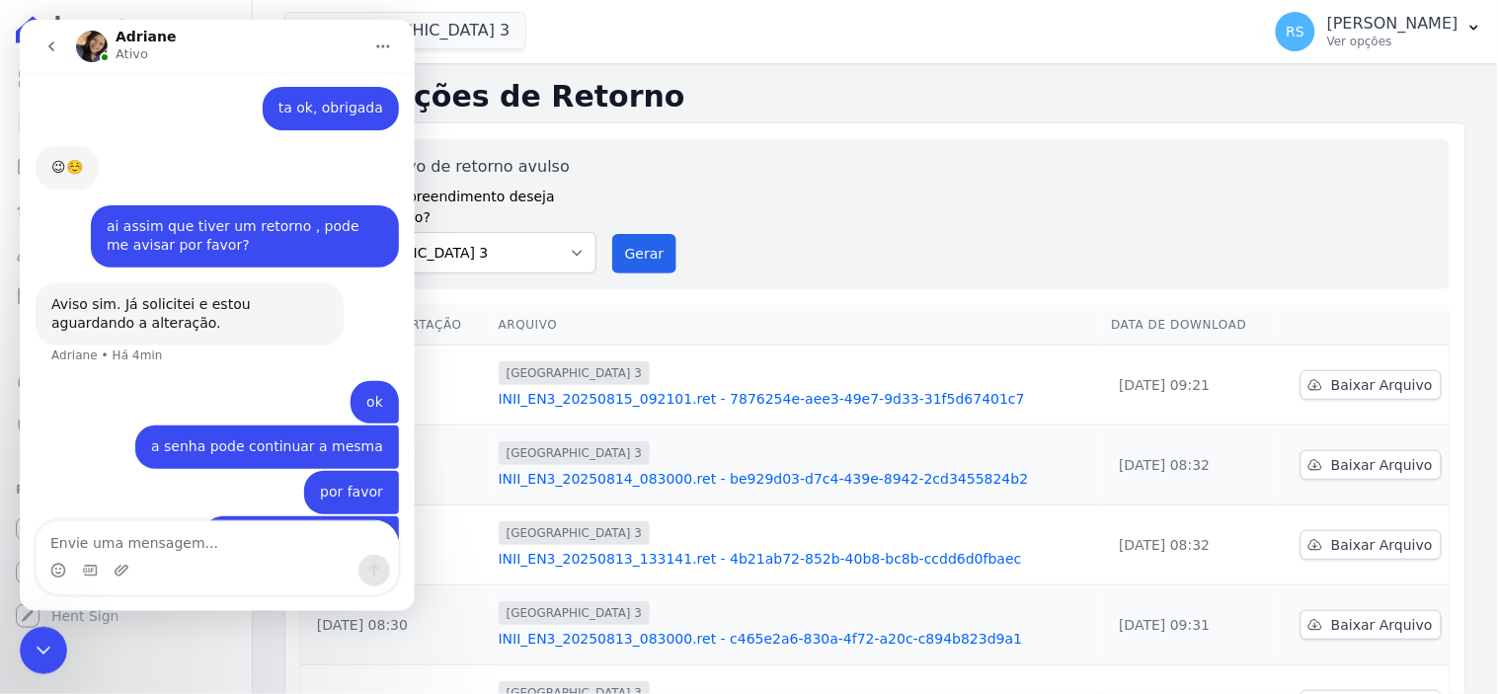
click at [54, 654] on div "Encerramento do Messenger da Intercom" at bounding box center [42, 649] width 47 height 47
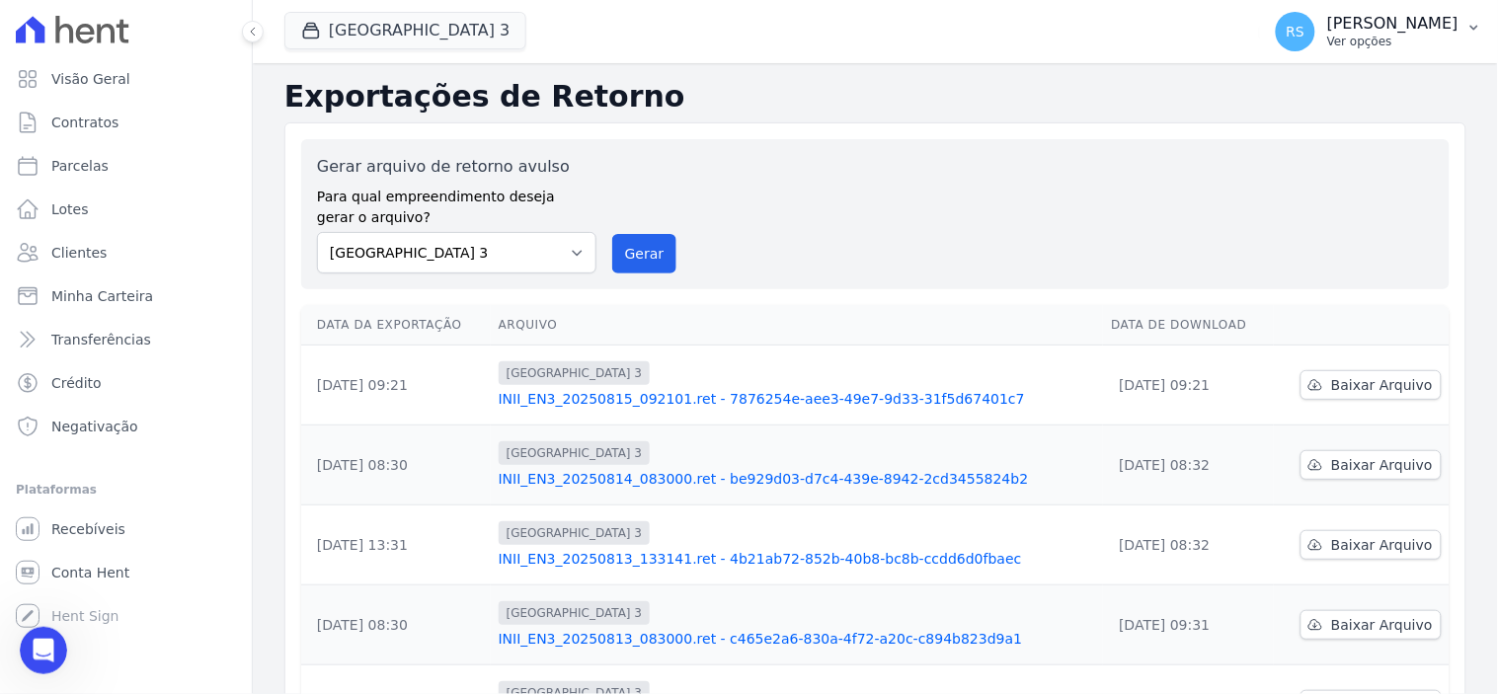
click at [1410, 37] on p "Ver opções" at bounding box center [1392, 42] width 131 height 16
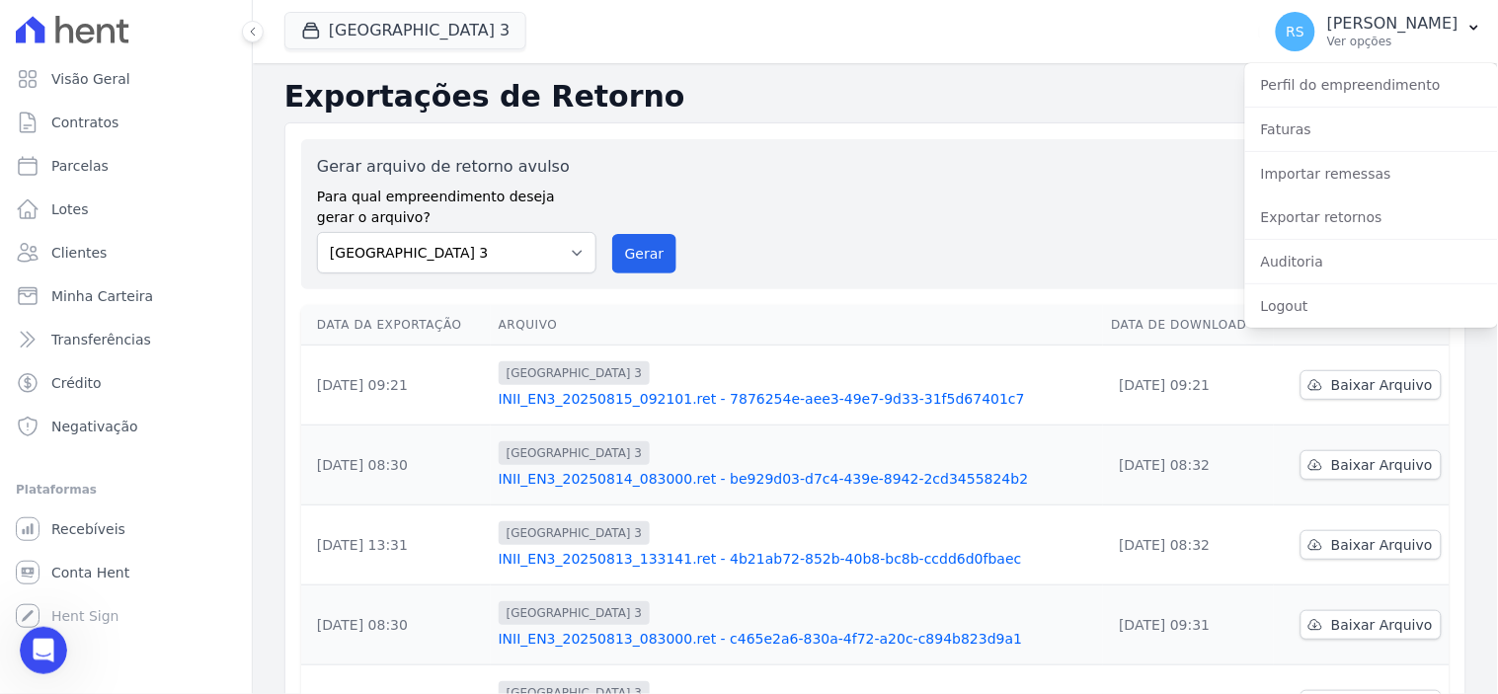
click at [915, 92] on h2 "Exportações de Retorno" at bounding box center [875, 97] width 1182 height 36
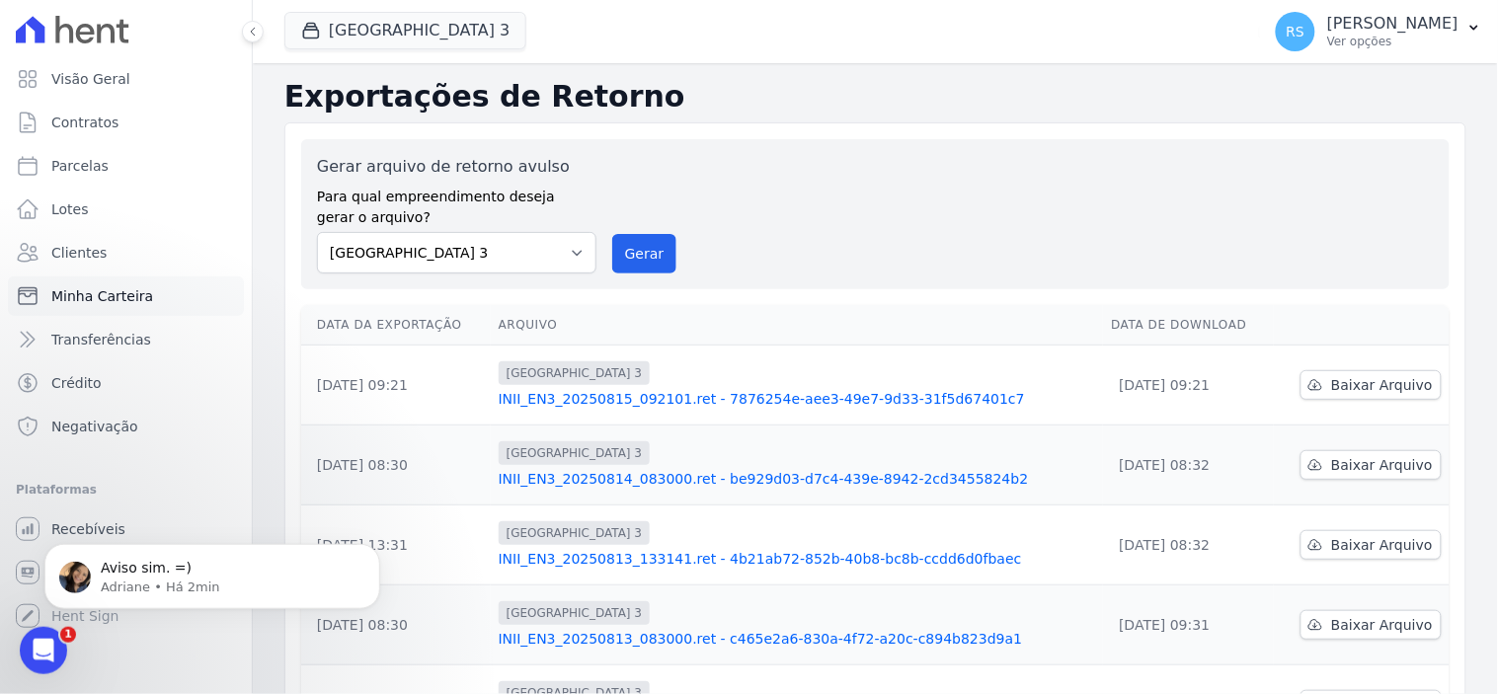
scroll to position [3539, 0]
click at [41, 636] on icon "Abertura do Messenger da Intercom" at bounding box center [43, 650] width 33 height 33
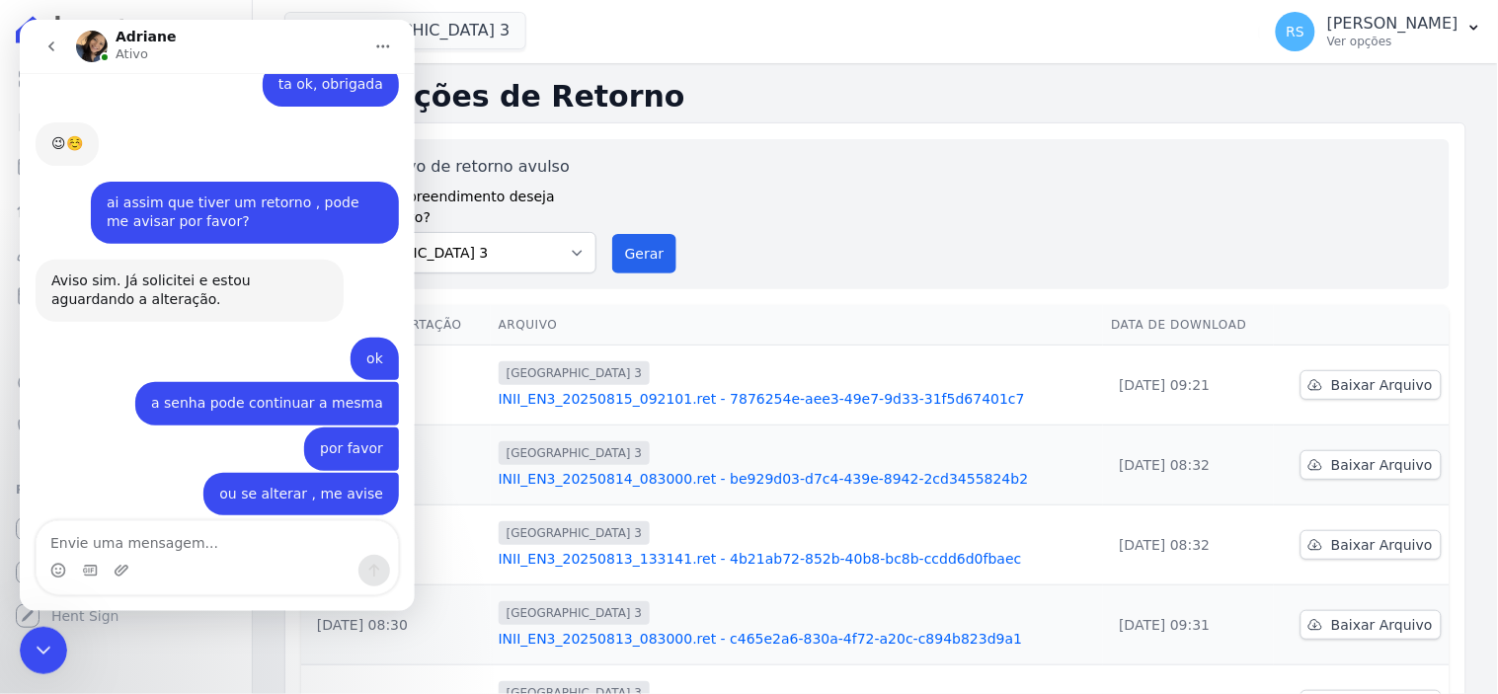
scroll to position [3572, 0]
